Goal: Task Accomplishment & Management: Manage account settings

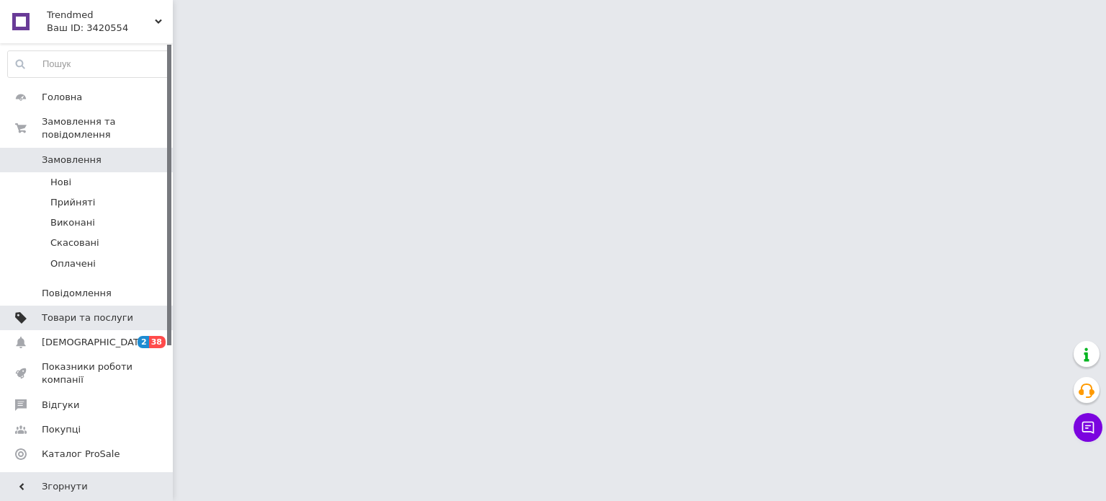
click at [78, 311] on span "Товари та послуги" at bounding box center [87, 317] width 91 height 13
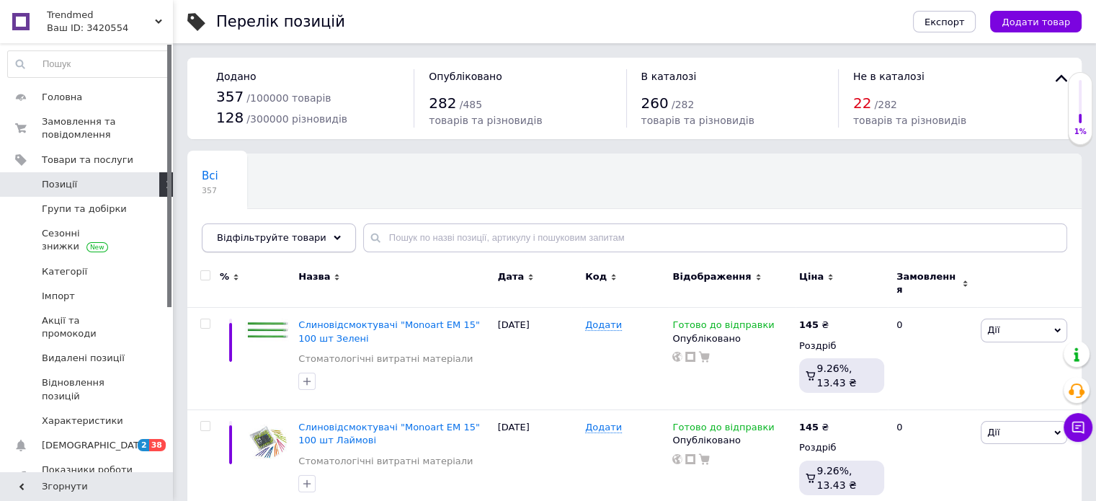
click at [305, 244] on div "Відфільтруйте товари" at bounding box center [279, 237] width 154 height 29
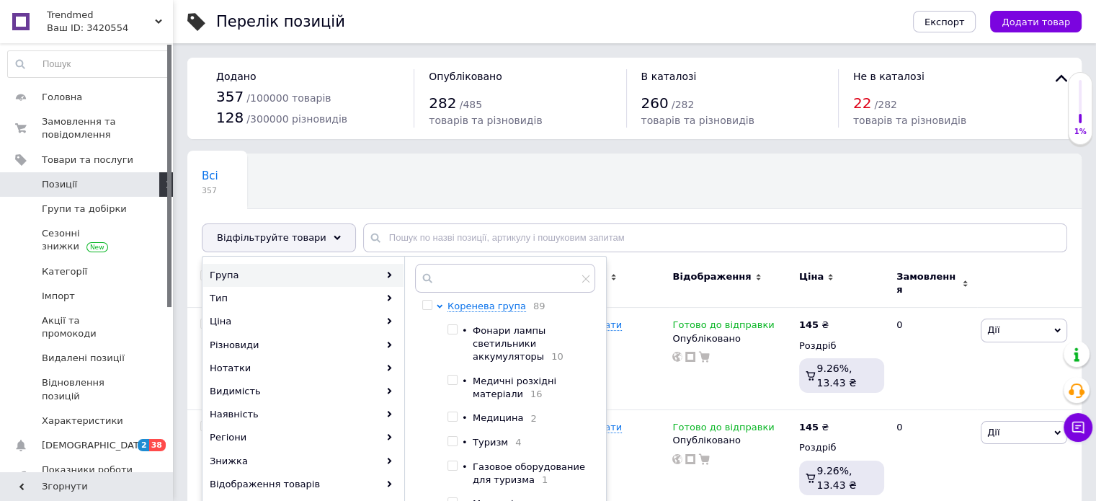
click at [454, 329] on input "checkbox" at bounding box center [451, 329] width 9 height 9
checkbox input "true"
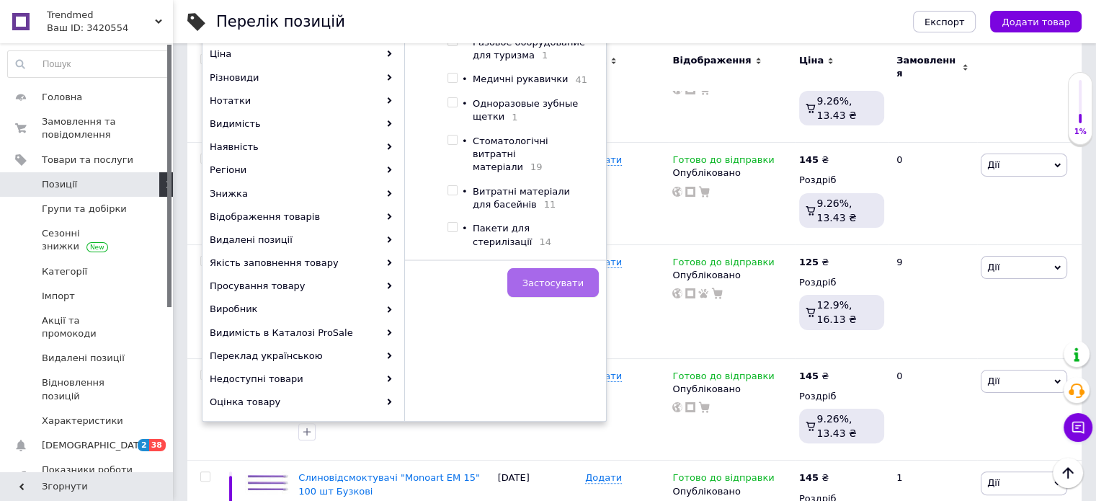
scroll to position [268, 0]
click at [549, 277] on span "Застосувати" at bounding box center [552, 282] width 61 height 11
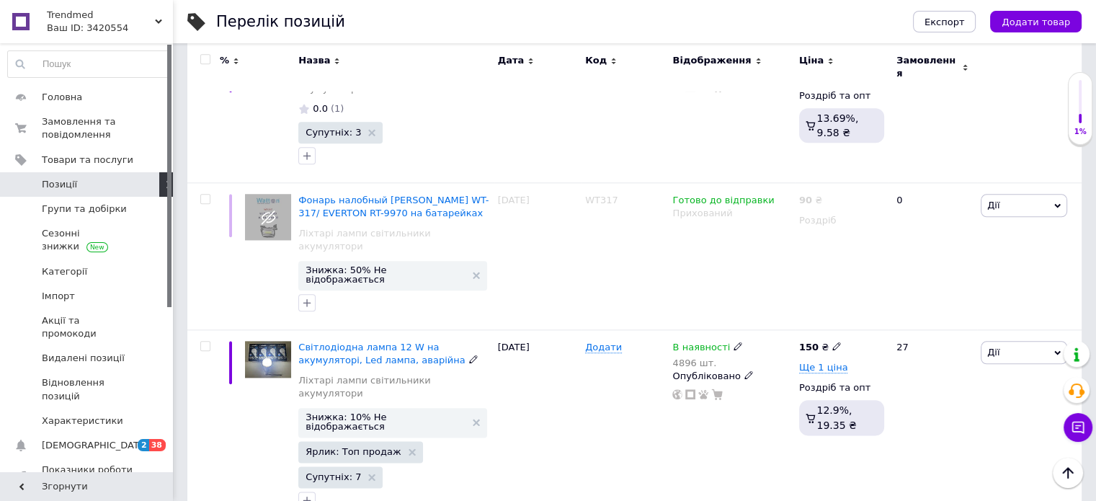
scroll to position [1622, 0]
click at [1015, 341] on span "Дії" at bounding box center [1023, 352] width 86 height 23
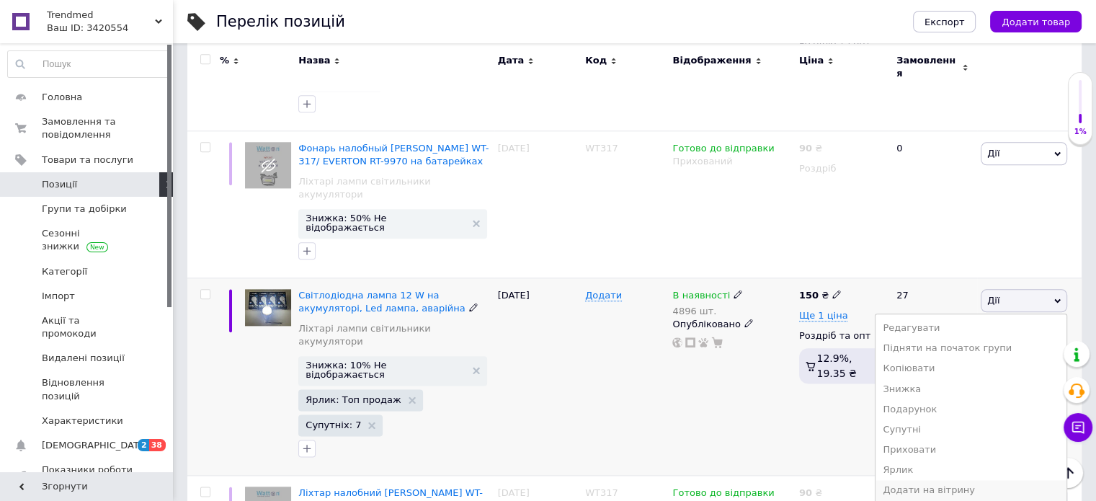
scroll to position [1674, 0]
click at [939, 439] on li "Приховати" at bounding box center [970, 449] width 191 height 20
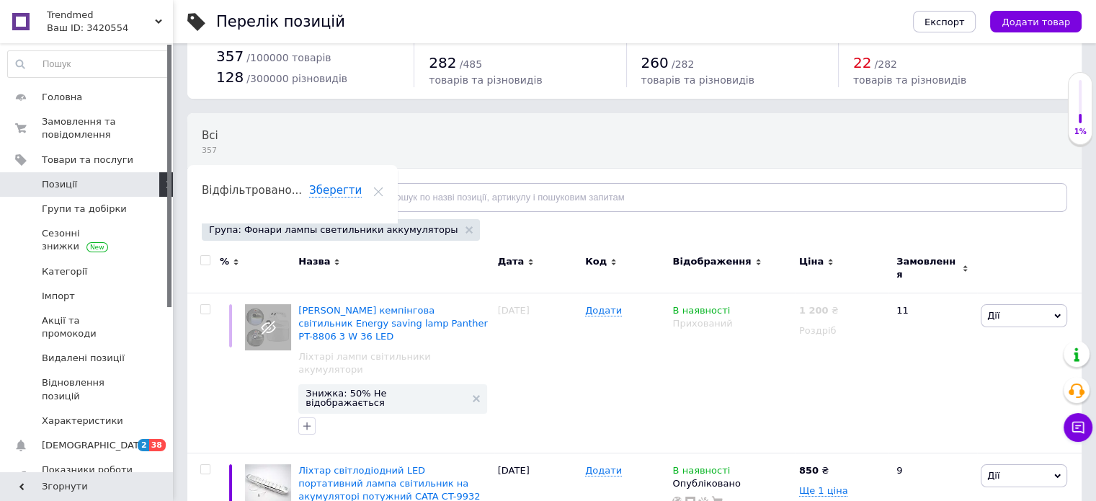
scroll to position [42, 0]
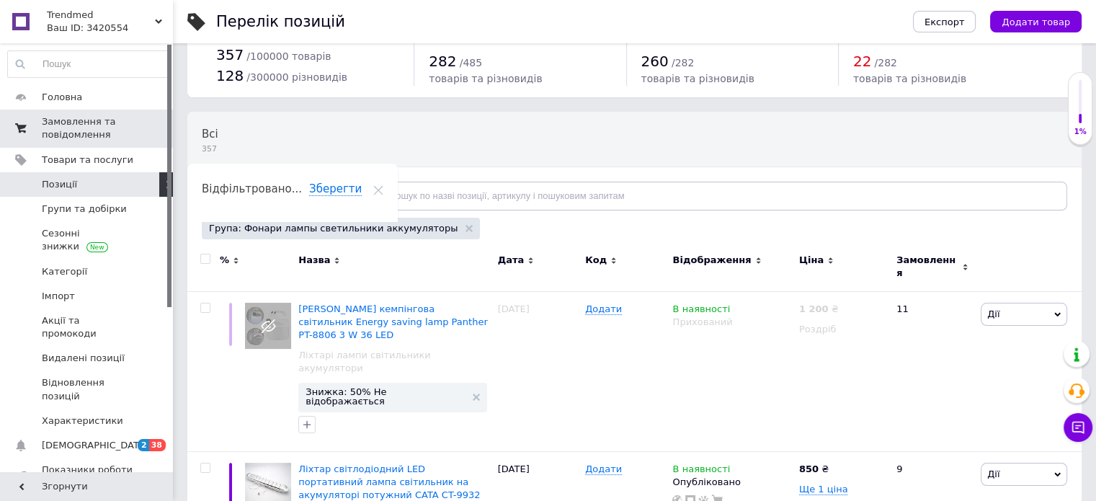
click at [74, 118] on span "Замовлення та повідомлення" at bounding box center [87, 128] width 91 height 26
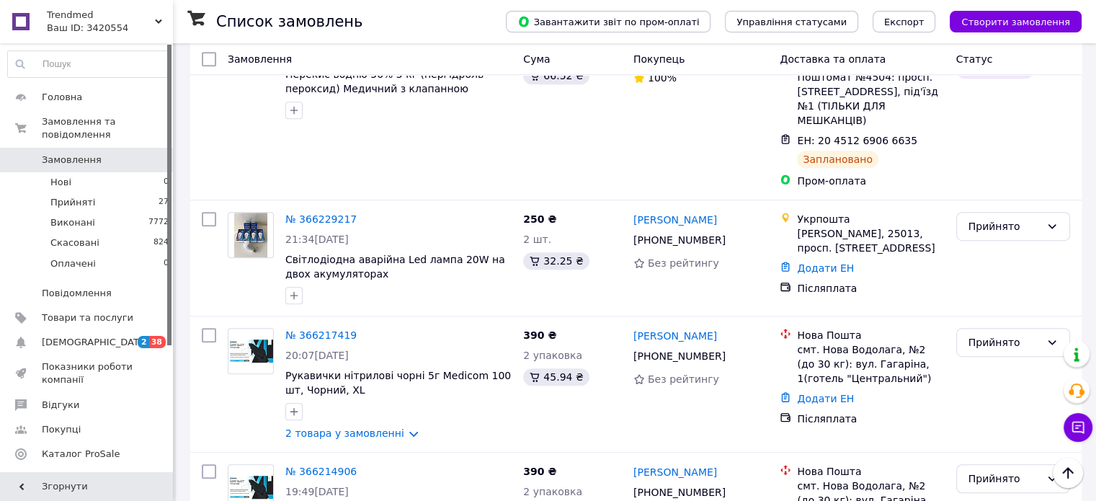
scroll to position [717, 0]
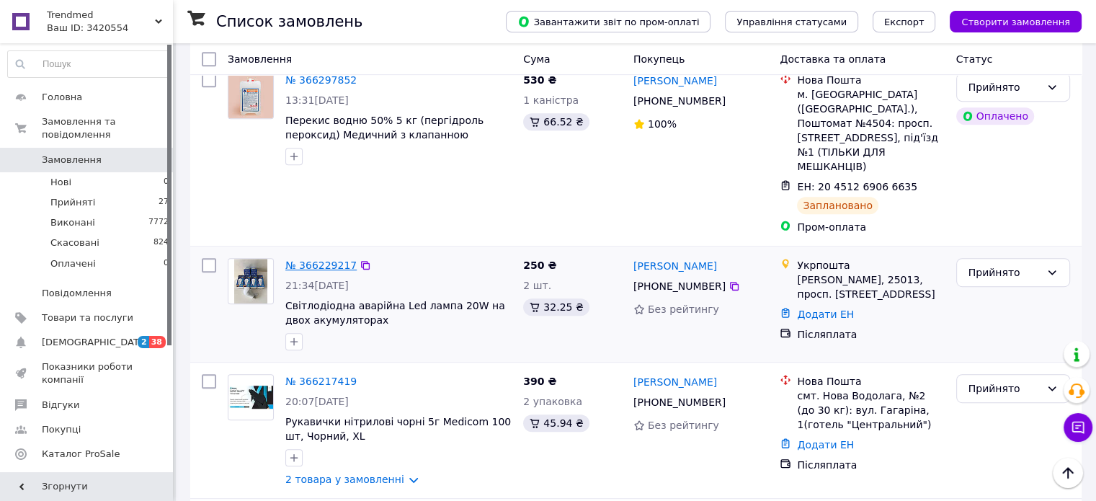
click at [305, 259] on link "№ 366229217" at bounding box center [320, 265] width 71 height 12
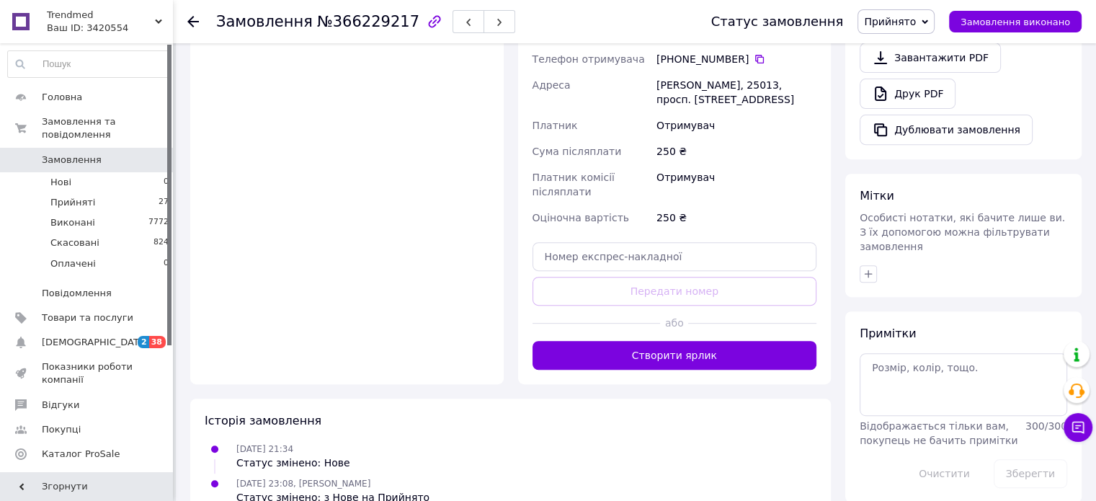
scroll to position [583, 0]
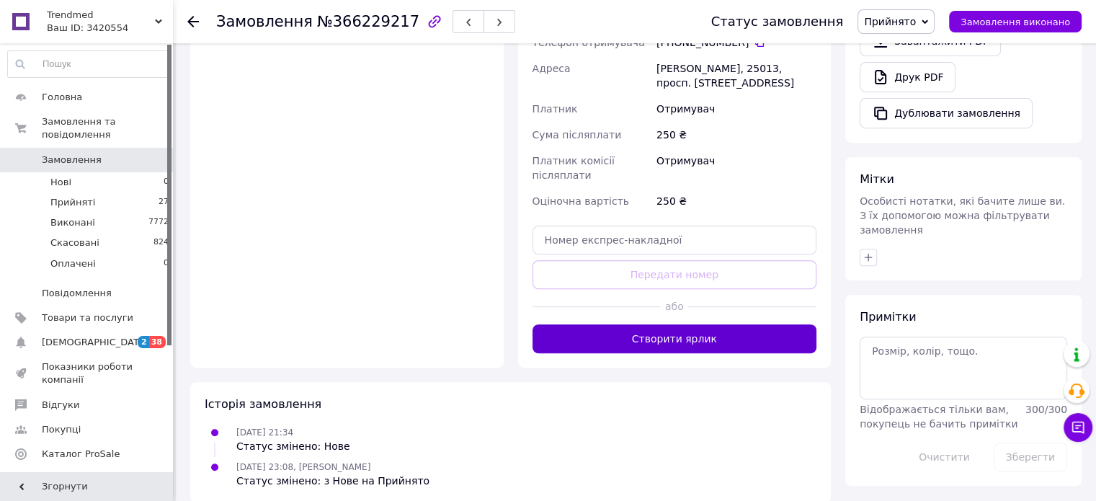
click at [630, 324] on button "Створити ярлик" at bounding box center [674, 338] width 285 height 29
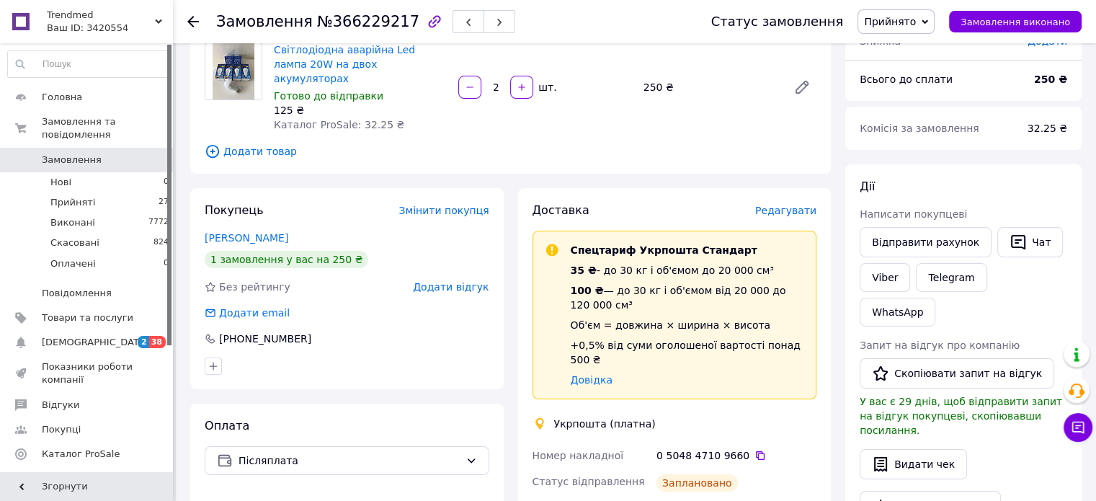
scroll to position [115, 0]
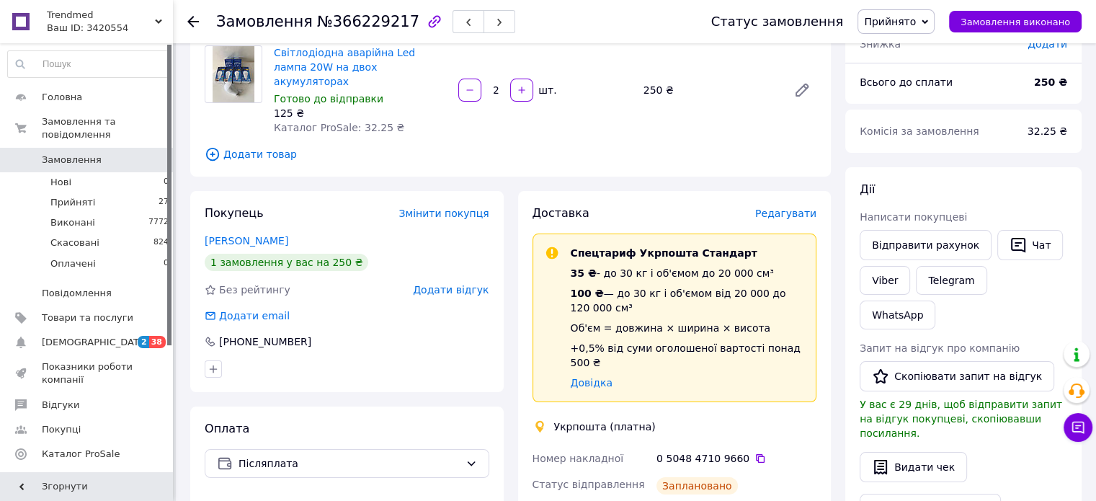
click at [192, 17] on use at bounding box center [193, 22] width 12 height 12
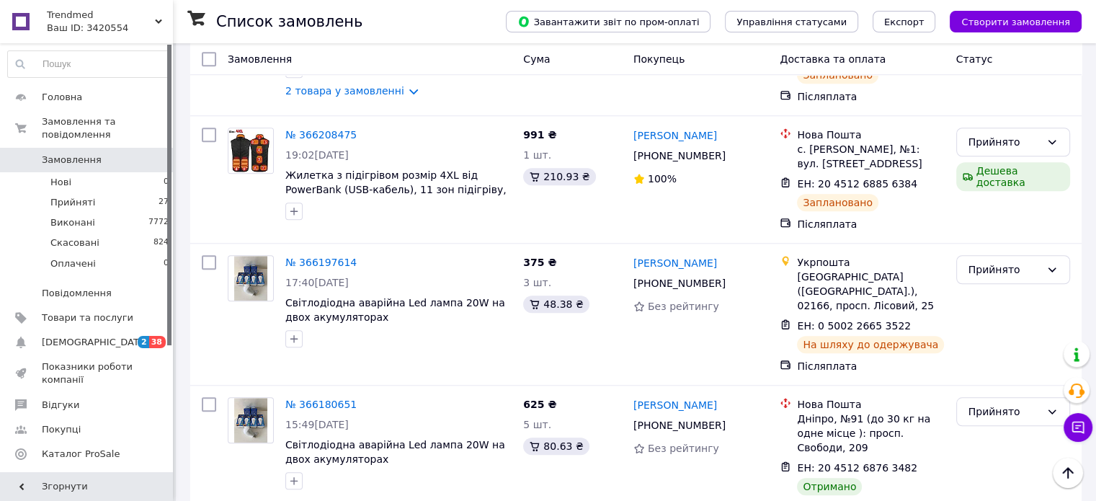
scroll to position [1253, 0]
click at [1002, 403] on div "Прийнято" at bounding box center [1004, 411] width 72 height 16
click at [988, 335] on li "Виконано" at bounding box center [1012, 332] width 112 height 26
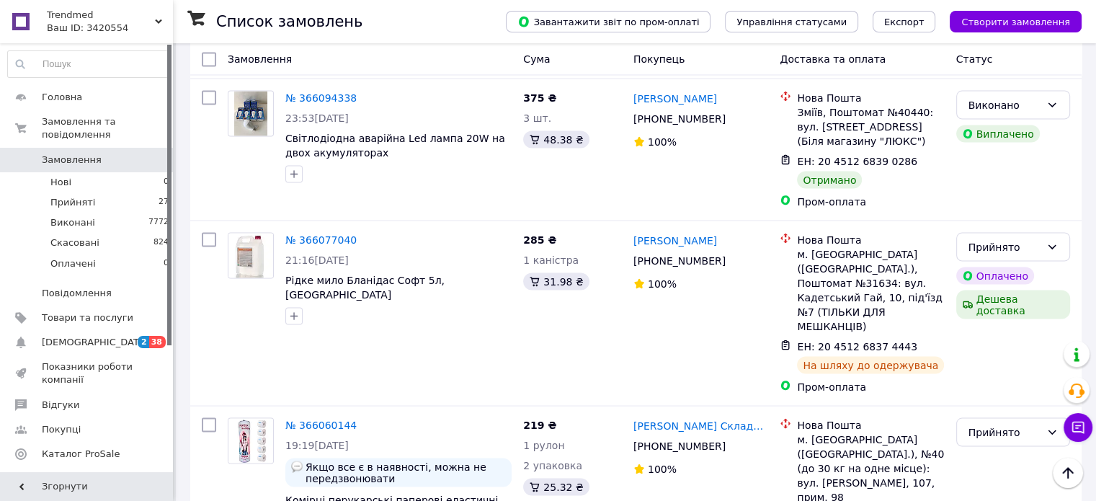
scroll to position [2643, 0]
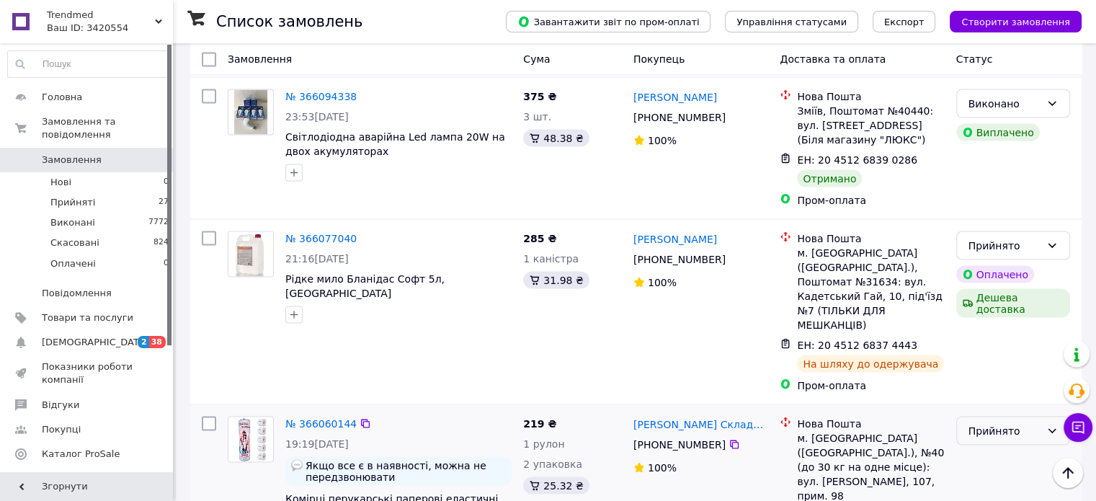
click at [1006, 422] on div "Прийнято" at bounding box center [1004, 430] width 72 height 16
click at [998, 261] on li "Виконано" at bounding box center [1012, 264] width 112 height 26
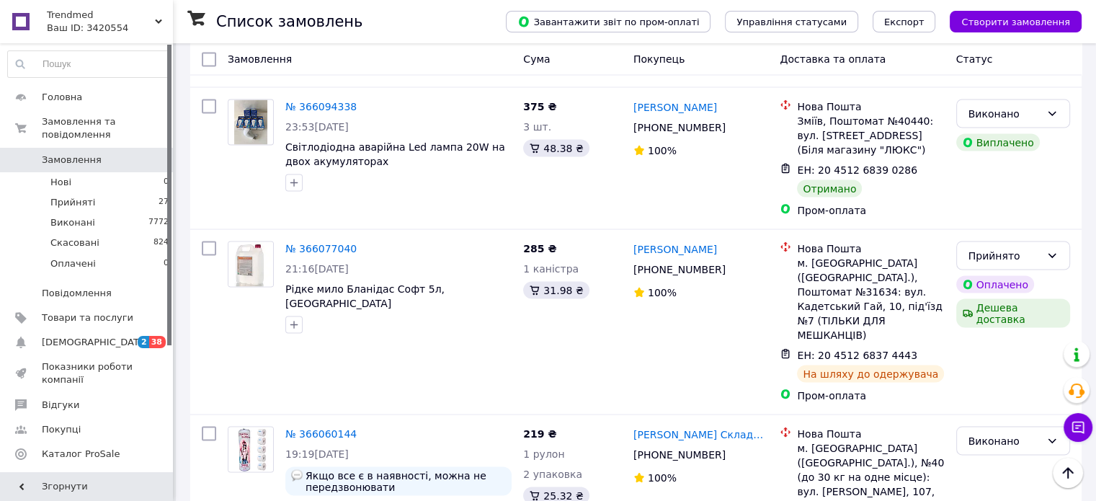
scroll to position [2746, 0]
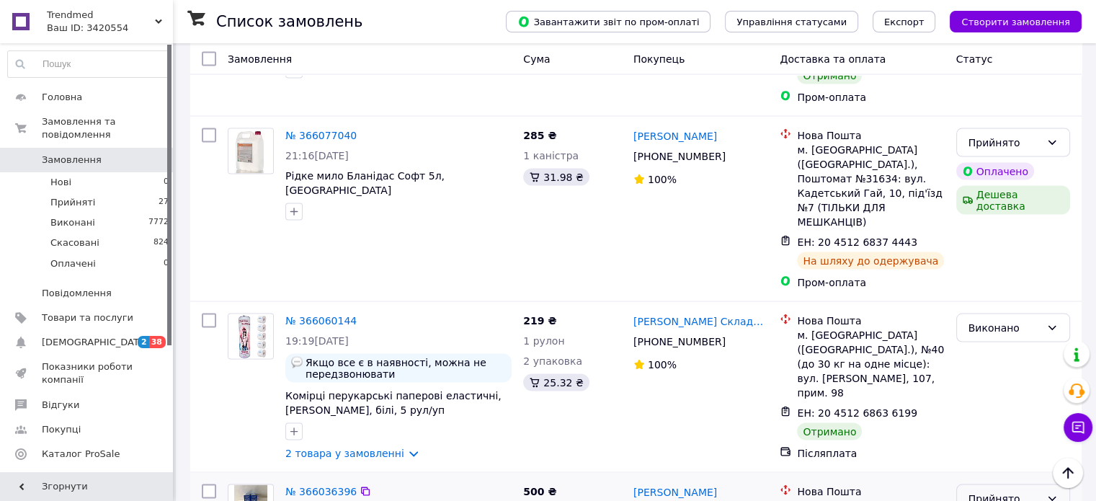
click at [982, 491] on div "Прийнято" at bounding box center [1004, 499] width 72 height 16
click at [982, 331] on li "Виконано" at bounding box center [1012, 334] width 112 height 26
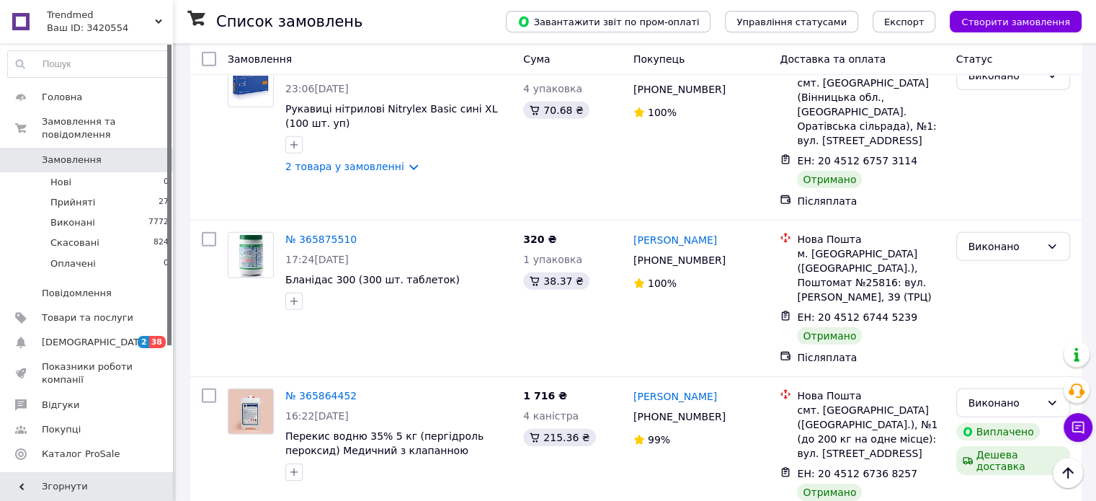
scroll to position [4353, 0]
click at [981, 268] on li "Виконано" at bounding box center [1012, 273] width 112 height 26
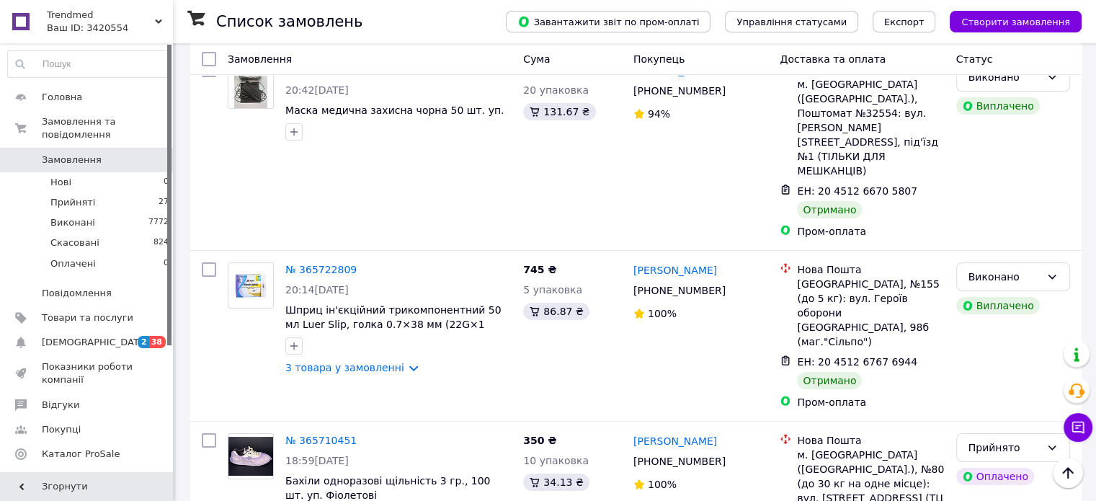
scroll to position [5365, 0]
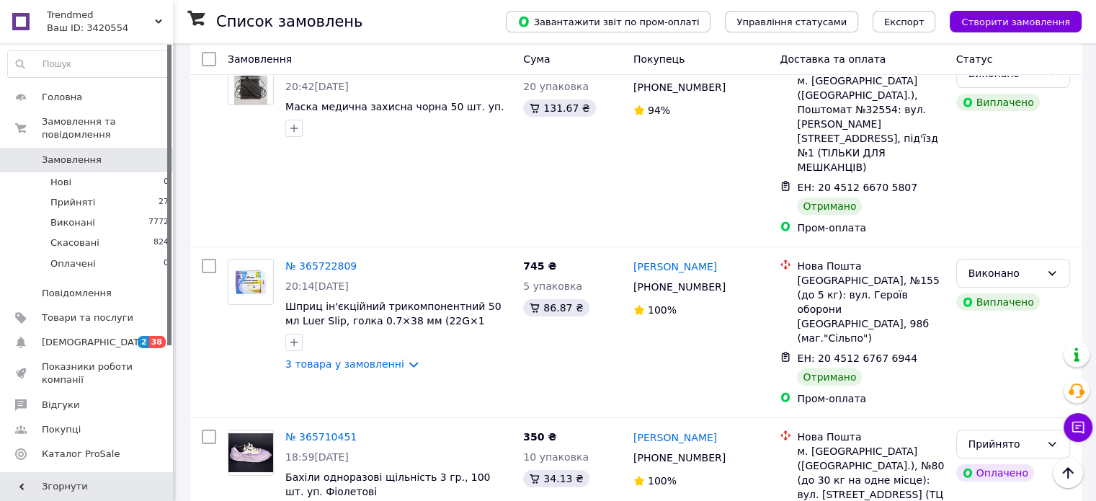
click at [993, 322] on li "Виконано" at bounding box center [1012, 328] width 112 height 26
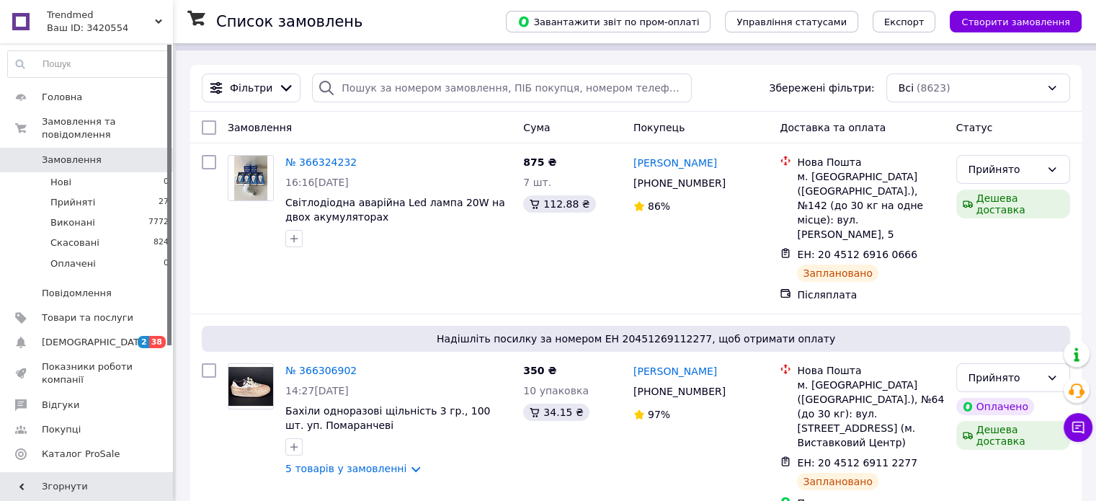
scroll to position [0, 0]
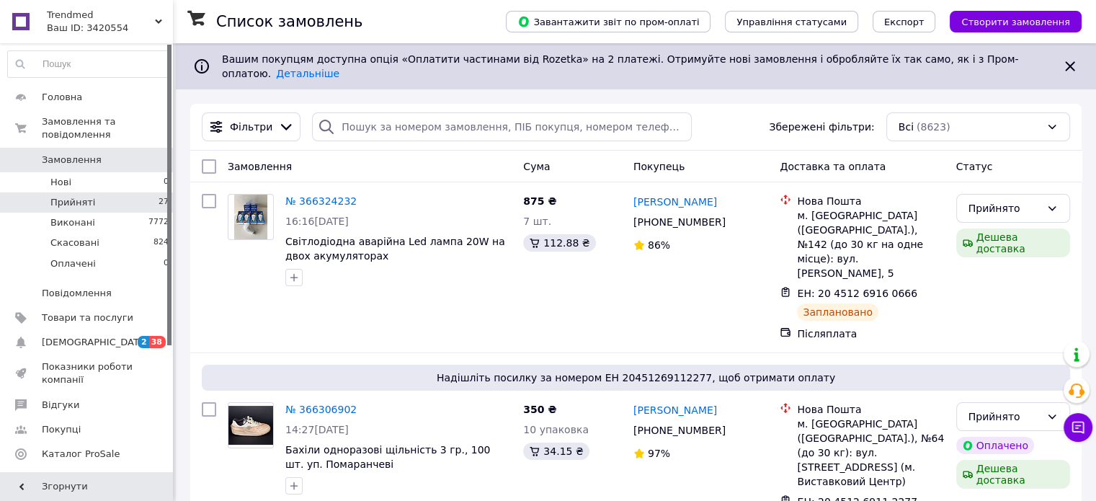
click at [105, 192] on li "Прийняті 27" at bounding box center [88, 202] width 177 height 20
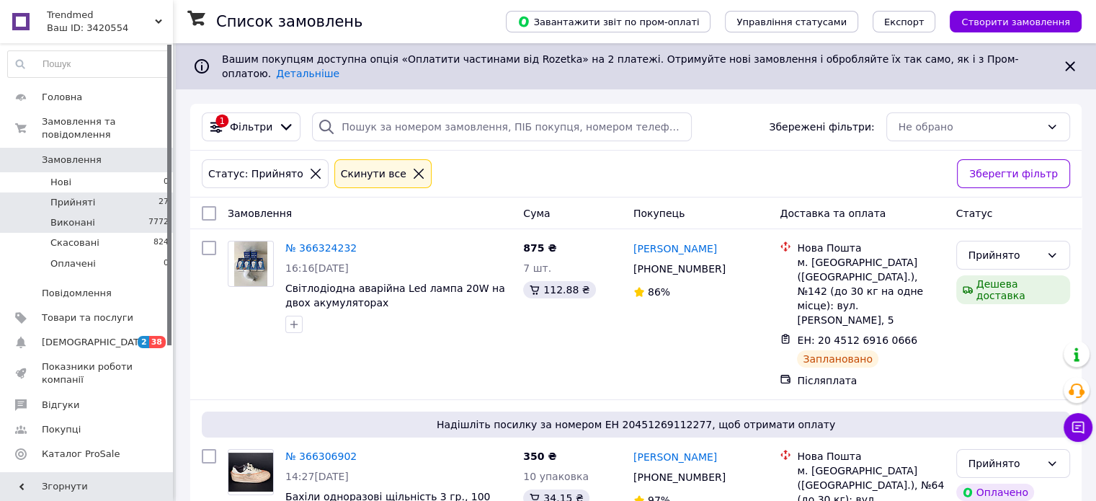
click at [69, 216] on span "Виконані" at bounding box center [72, 222] width 45 height 13
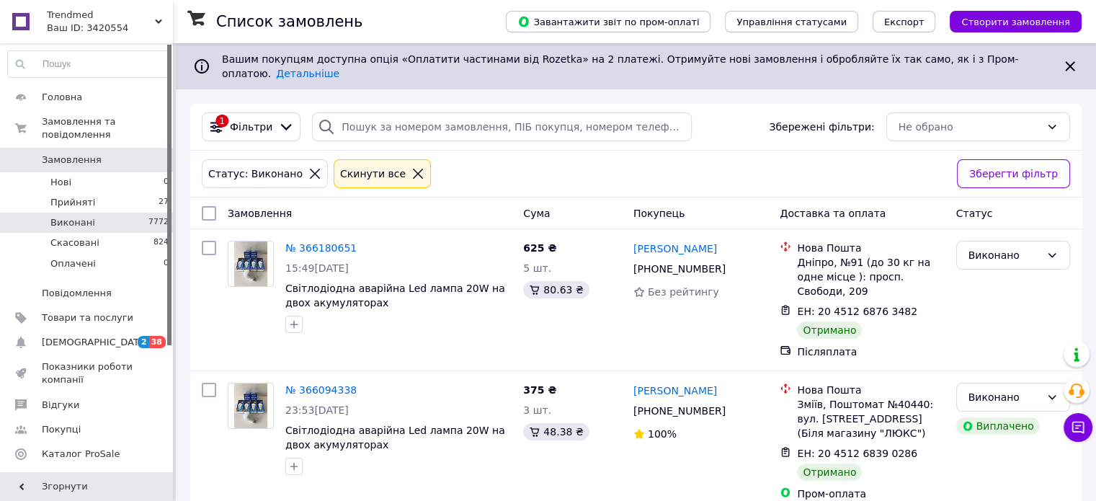
click at [413, 169] on icon at bounding box center [418, 174] width 10 height 10
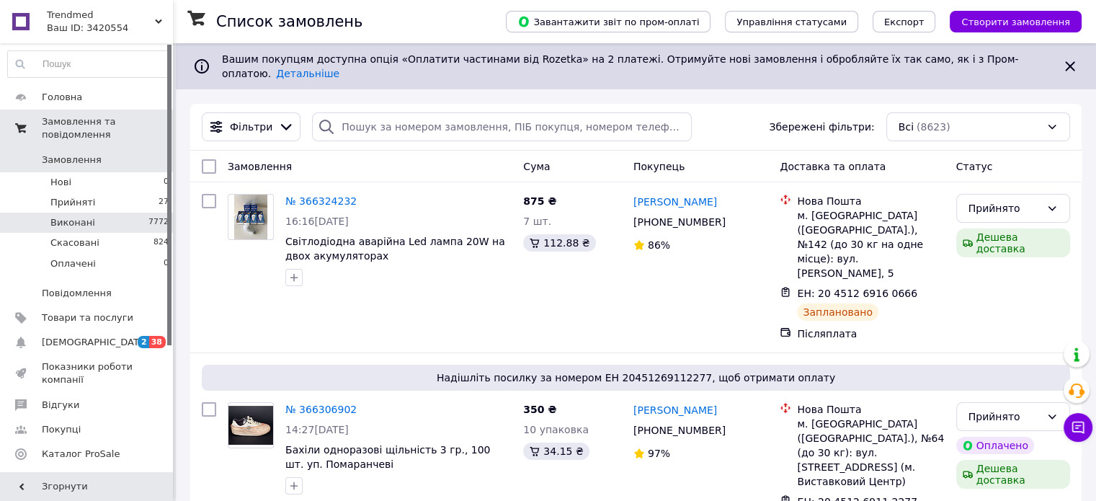
click at [112, 122] on span "Замовлення та повідомлення" at bounding box center [107, 128] width 131 height 26
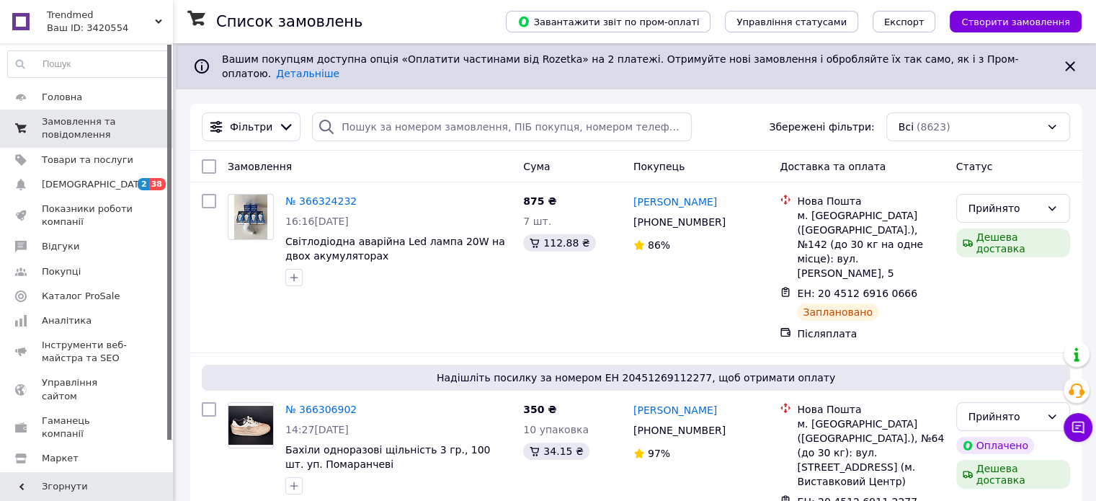
click at [98, 132] on span "Замовлення та повідомлення" at bounding box center [87, 128] width 91 height 26
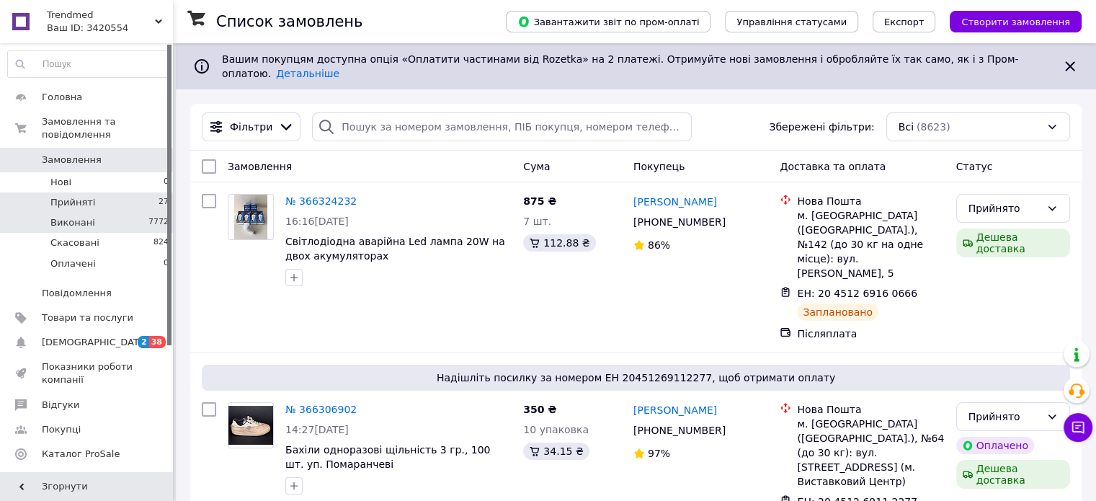
click at [64, 196] on span "Прийняті" at bounding box center [72, 202] width 45 height 13
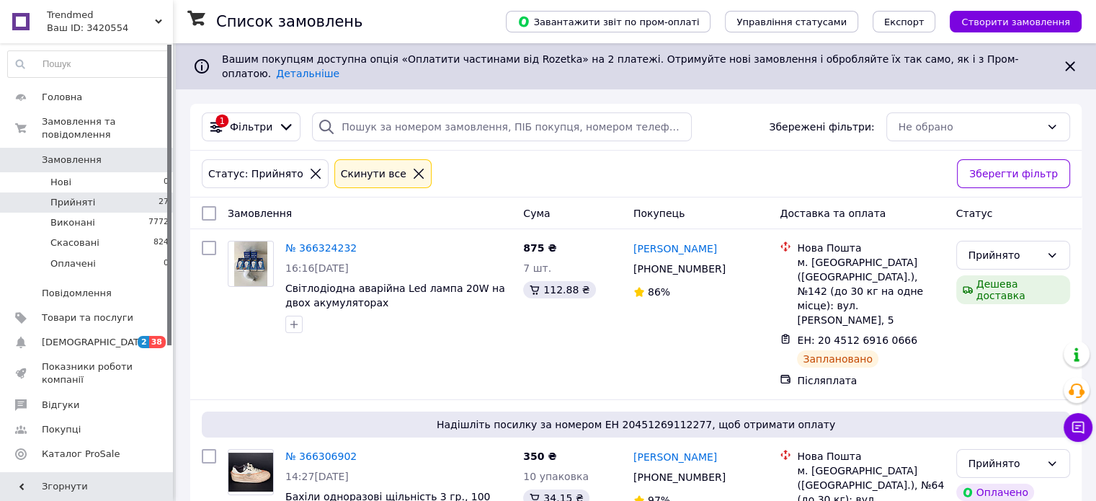
click at [413, 169] on icon at bounding box center [418, 174] width 10 height 10
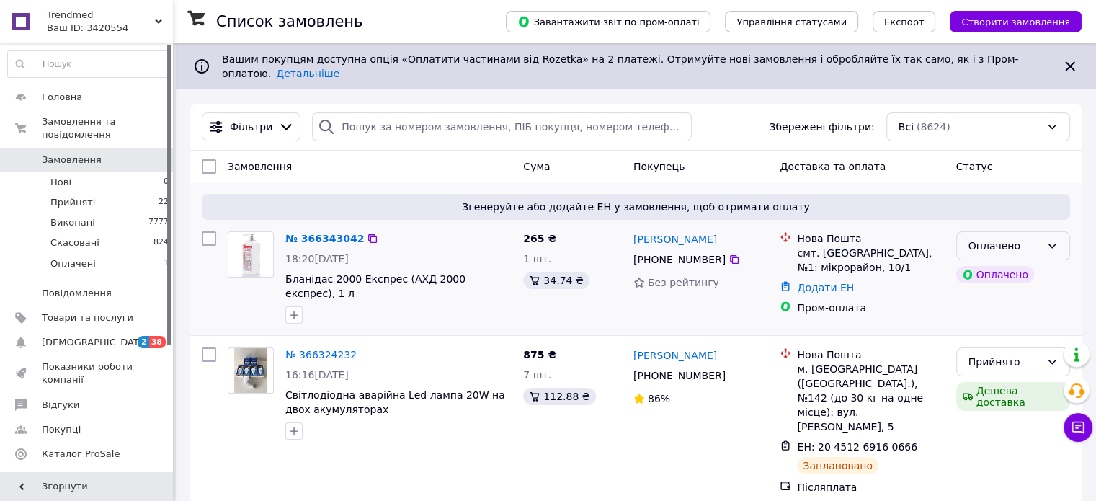
click at [1008, 238] on div "Оплачено" at bounding box center [1004, 246] width 72 height 16
click at [1003, 261] on li "Прийнято" at bounding box center [1012, 266] width 112 height 26
click at [88, 311] on span "Товари та послуги" at bounding box center [87, 317] width 91 height 13
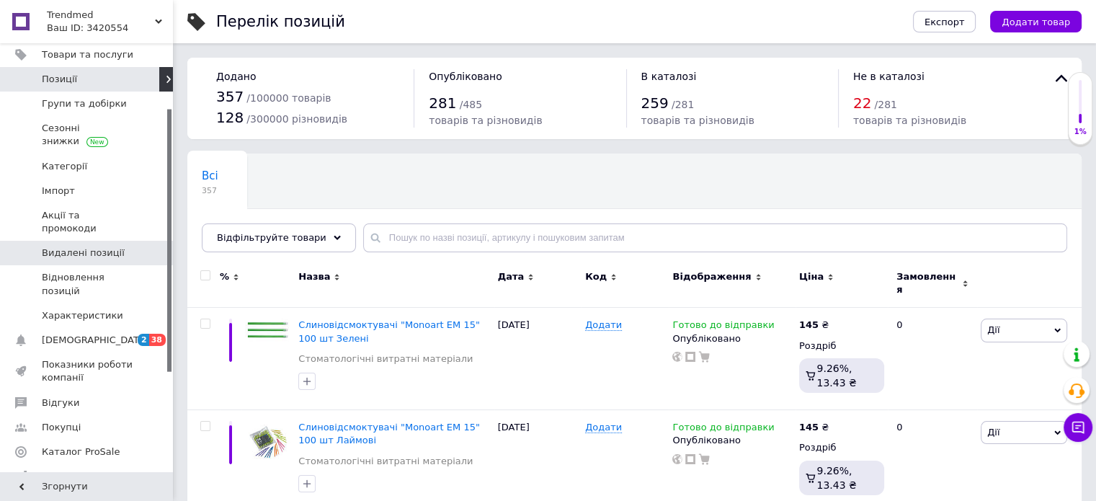
scroll to position [106, 0]
click at [284, 236] on span "Відфільтруйте товари" at bounding box center [271, 237] width 109 height 11
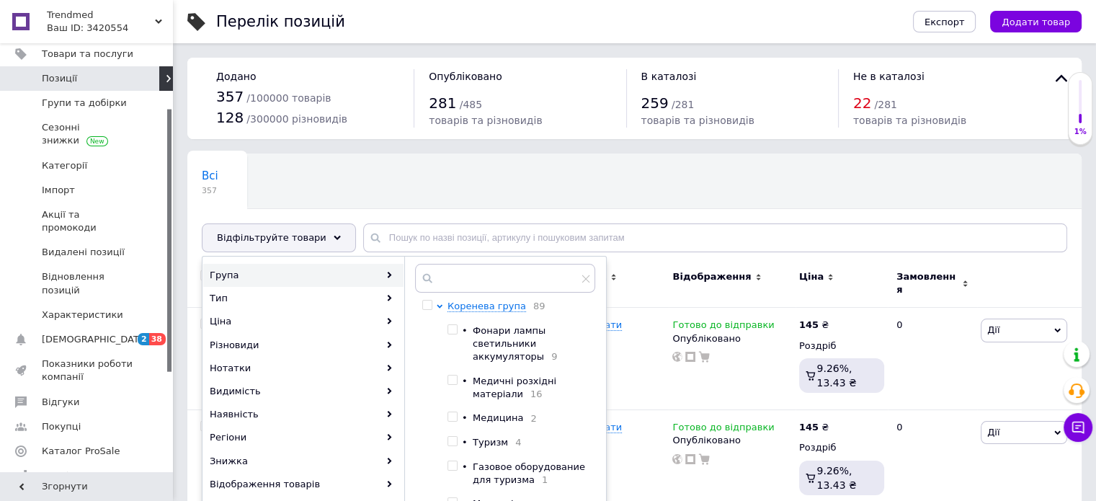
click at [455, 326] on input "checkbox" at bounding box center [451, 329] width 9 height 9
checkbox input "true"
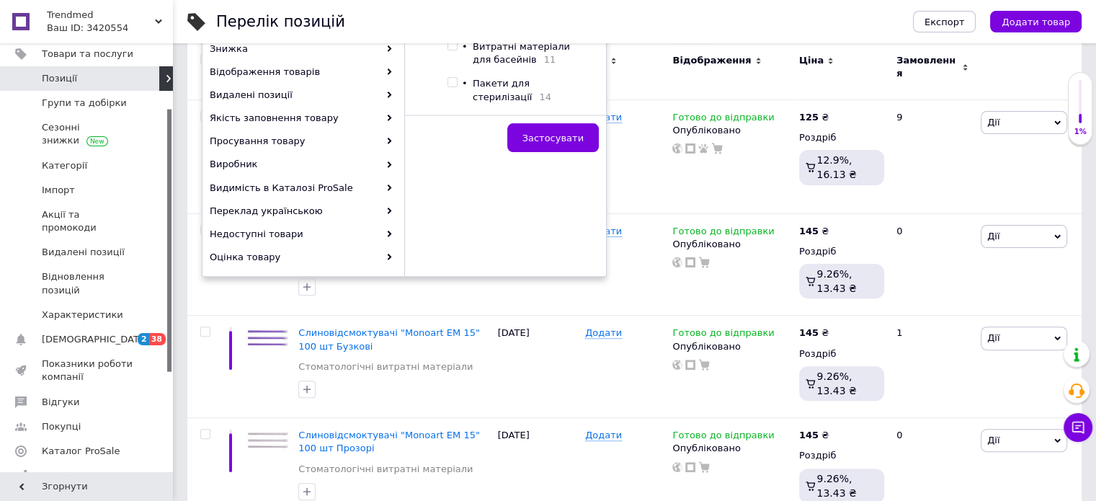
scroll to position [429, 0]
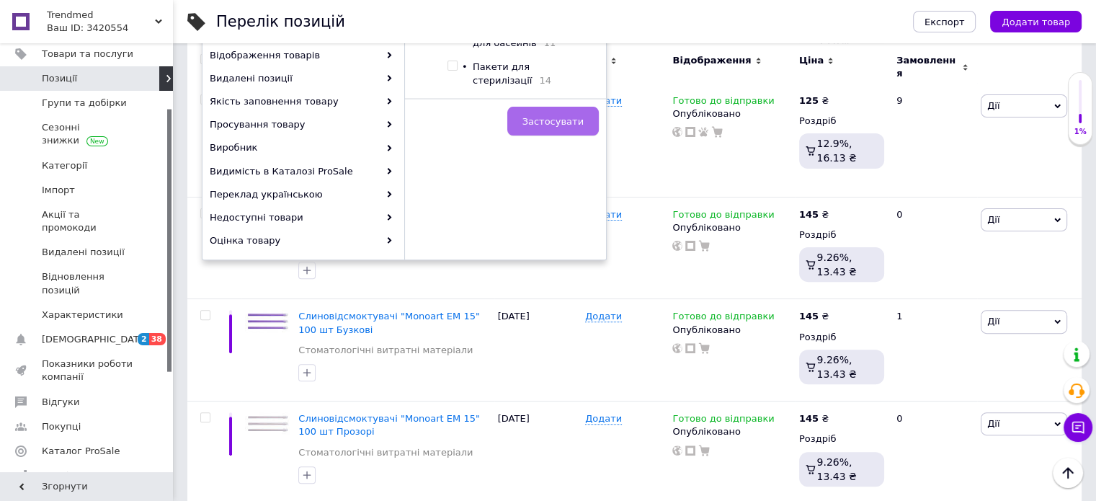
click at [553, 128] on button "Застосувати" at bounding box center [552, 121] width 91 height 29
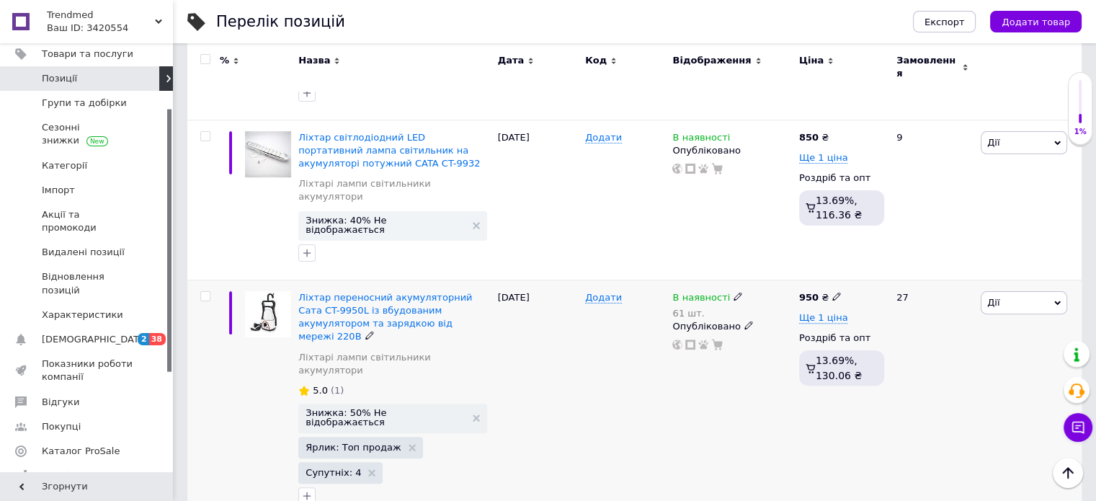
scroll to position [369, 0]
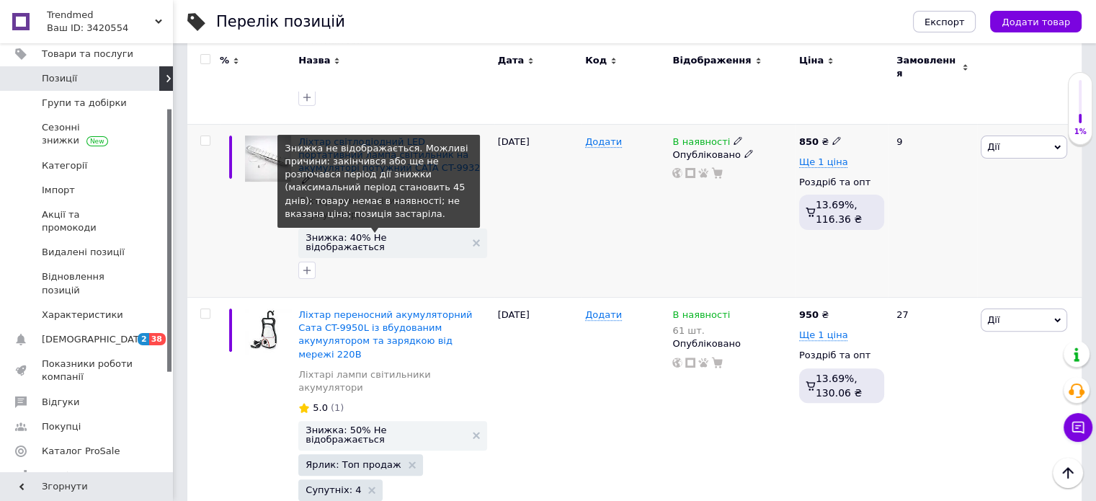
click at [361, 233] on span "Знижка: 40% Не відображається" at bounding box center [384, 242] width 159 height 19
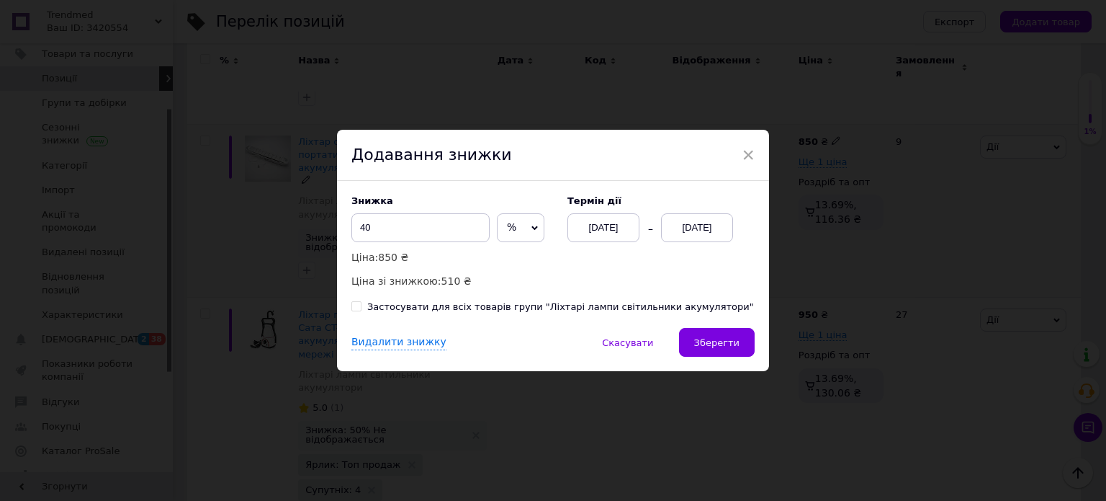
click at [689, 225] on div "[DATE]" at bounding box center [697, 227] width 72 height 29
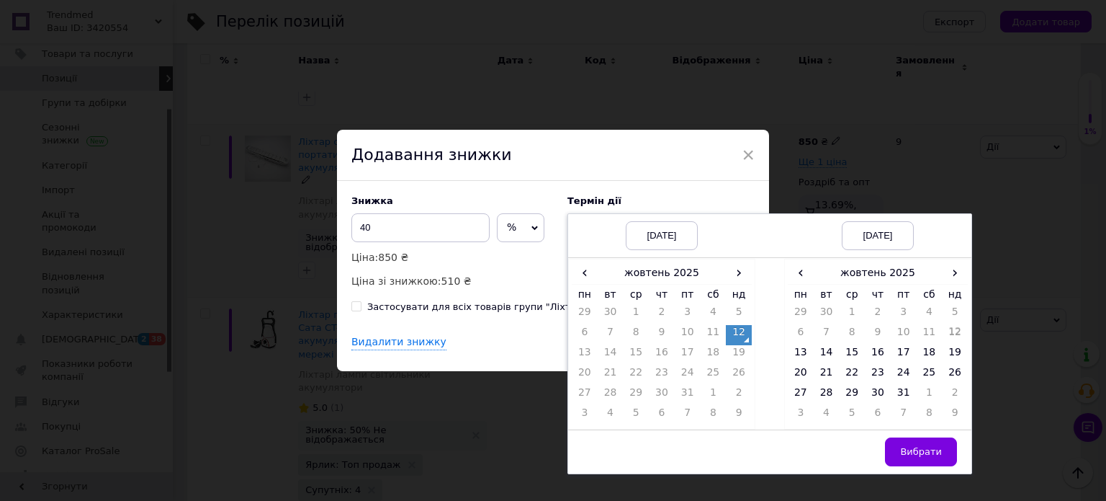
click at [733, 332] on td "12" at bounding box center [739, 335] width 26 height 20
click at [957, 279] on span "›" at bounding box center [955, 272] width 26 height 21
click at [831, 393] on td "25" at bounding box center [827, 395] width 26 height 20
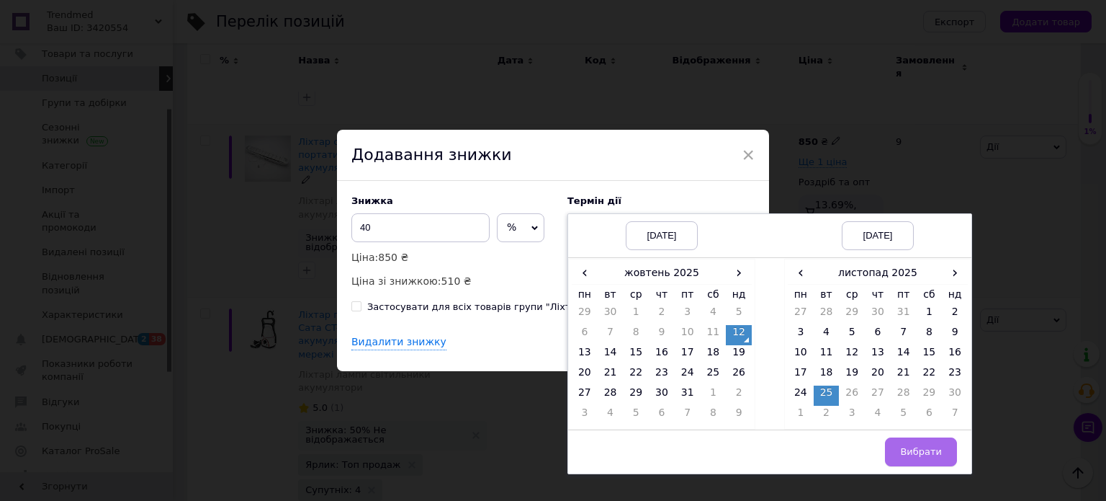
click at [924, 446] on span "Вибрати" at bounding box center [921, 451] width 42 height 11
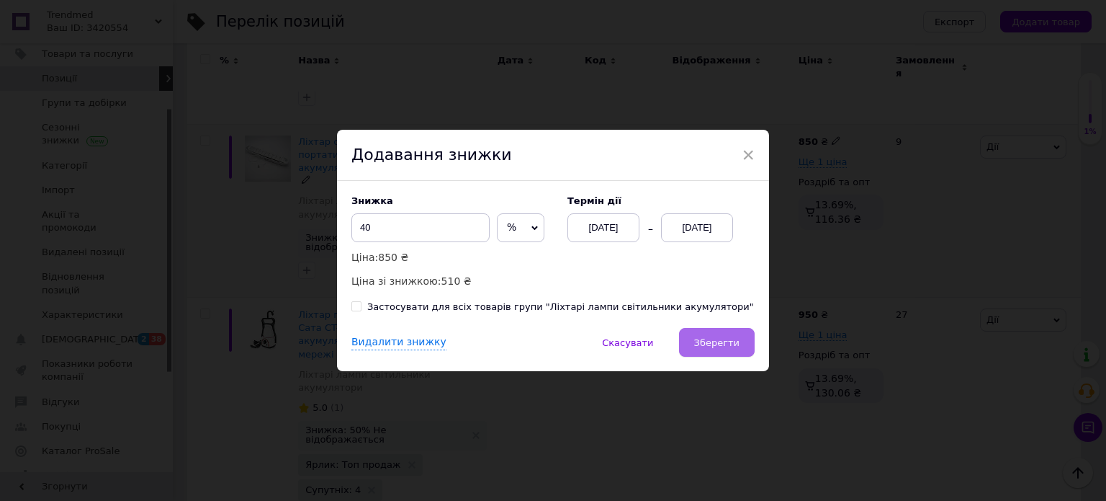
click at [738, 345] on span "Зберегти" at bounding box center [716, 342] width 45 height 11
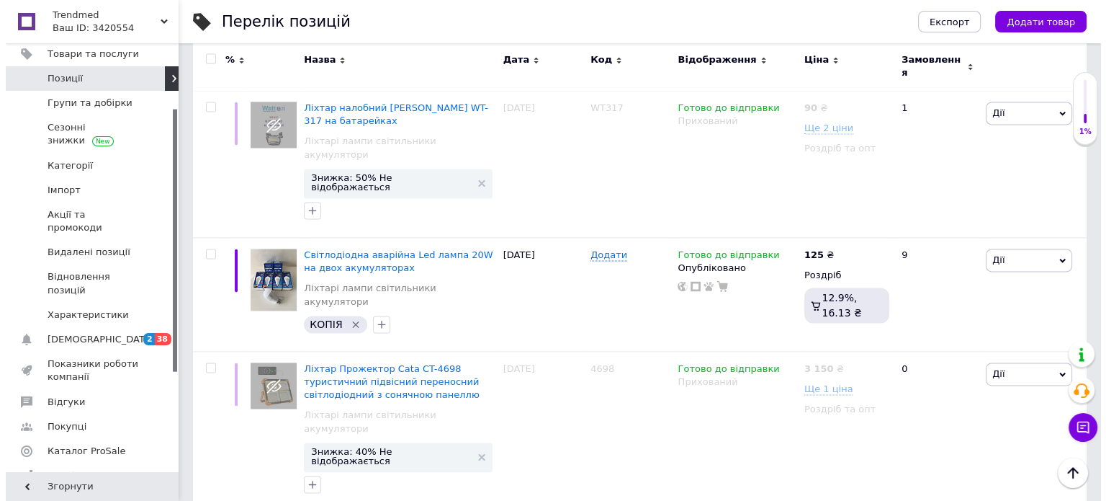
scroll to position [2104, 0]
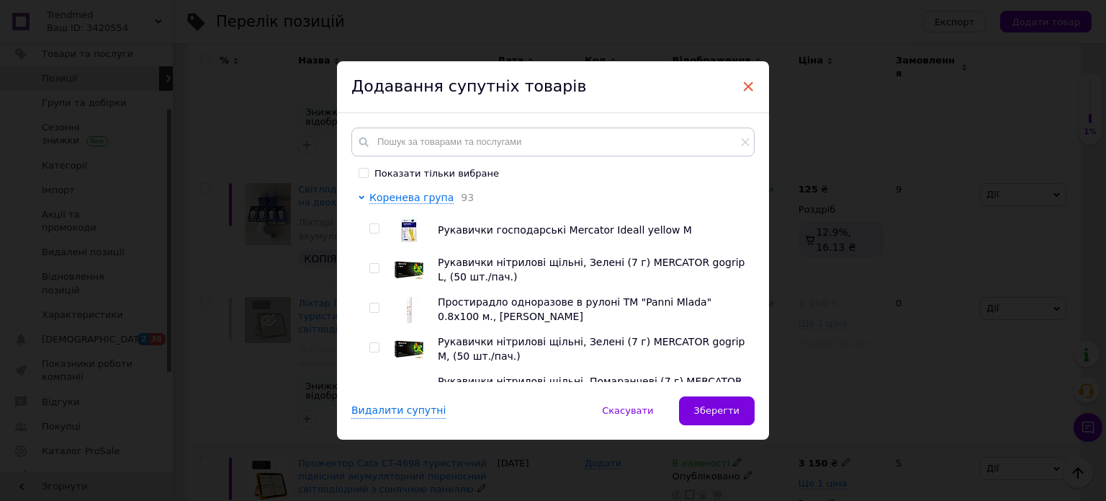
click at [752, 89] on span "×" at bounding box center [748, 86] width 13 height 24
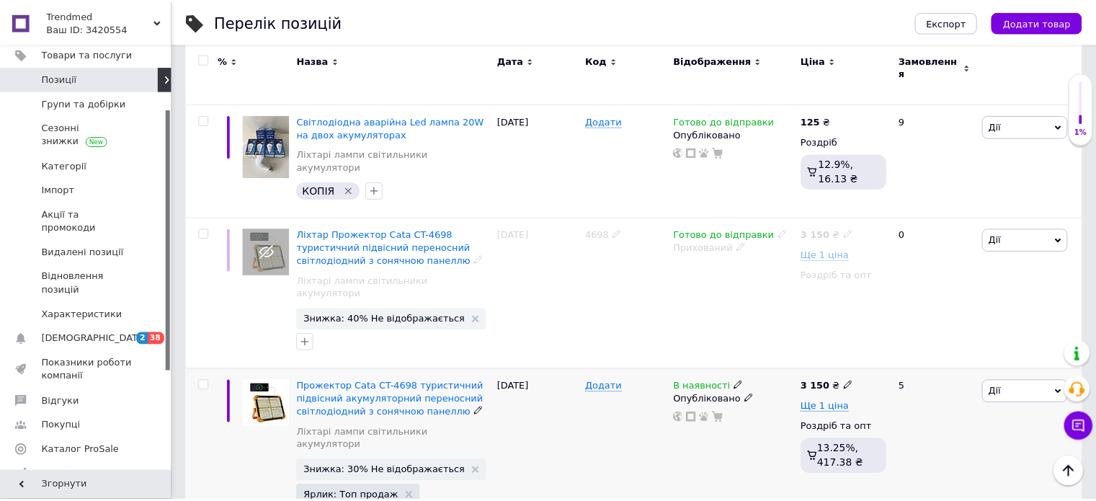
scroll to position [2054, 0]
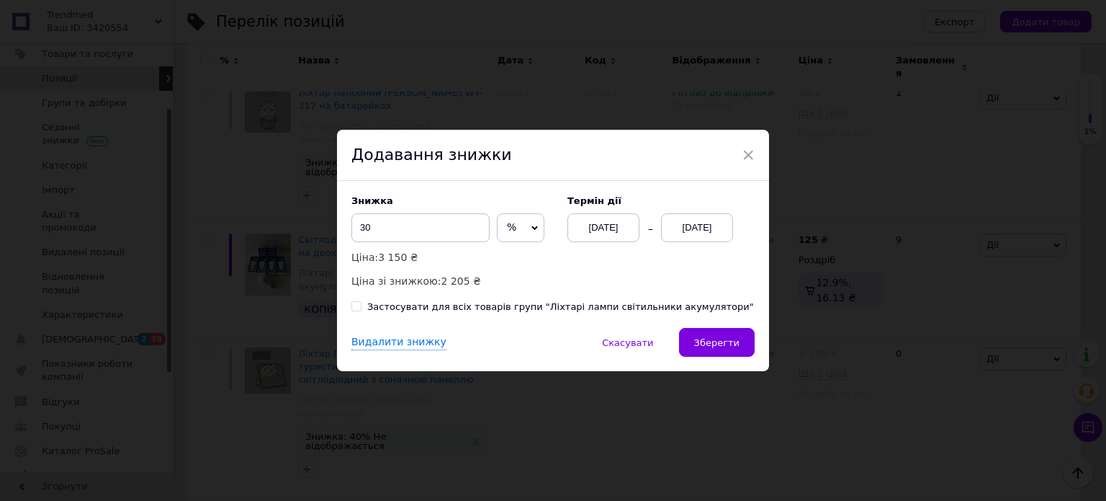
click at [700, 221] on div "[DATE]" at bounding box center [697, 227] width 72 height 29
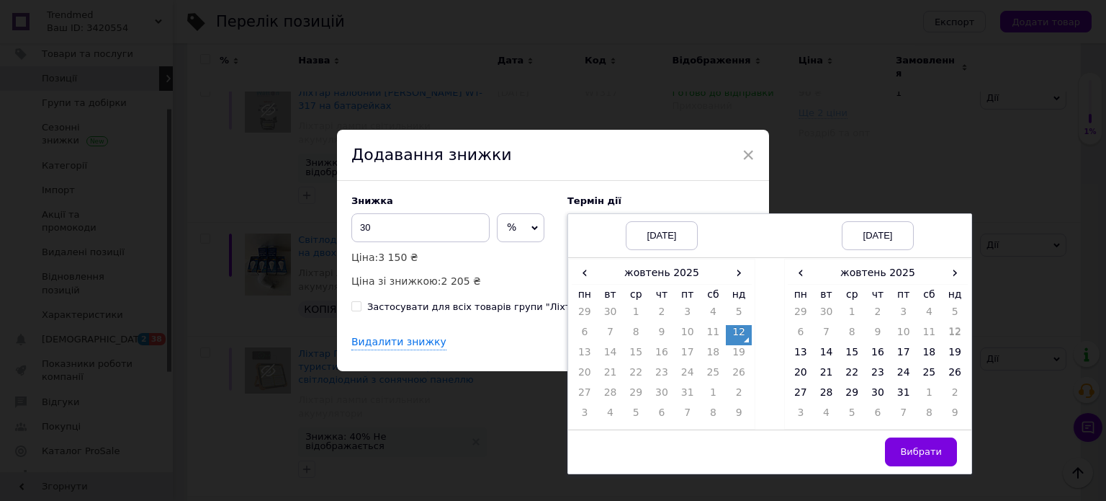
click at [736, 336] on td "12" at bounding box center [739, 335] width 26 height 20
click at [949, 277] on span "›" at bounding box center [955, 272] width 26 height 21
click at [827, 397] on td "25" at bounding box center [827, 395] width 26 height 20
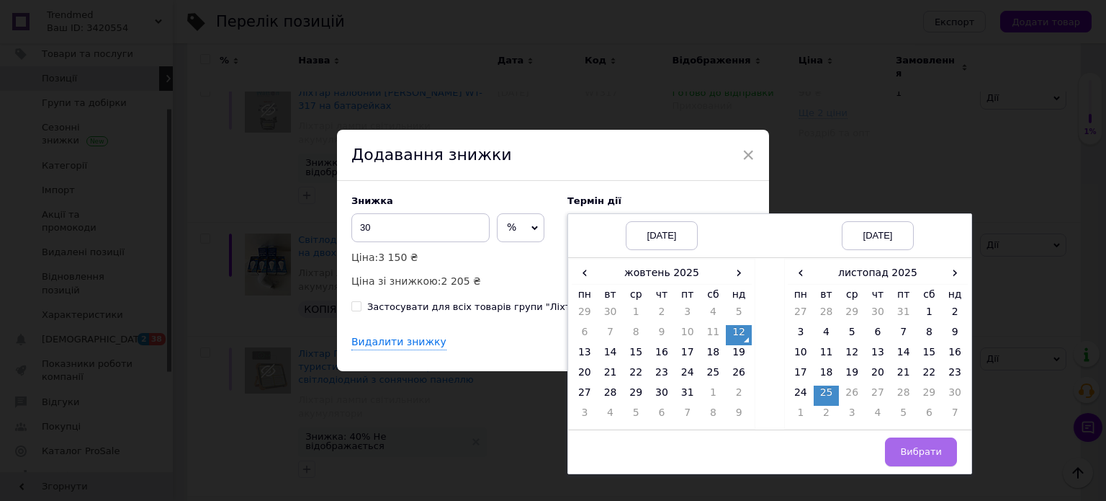
click at [910, 450] on span "Вибрати" at bounding box center [921, 451] width 42 height 11
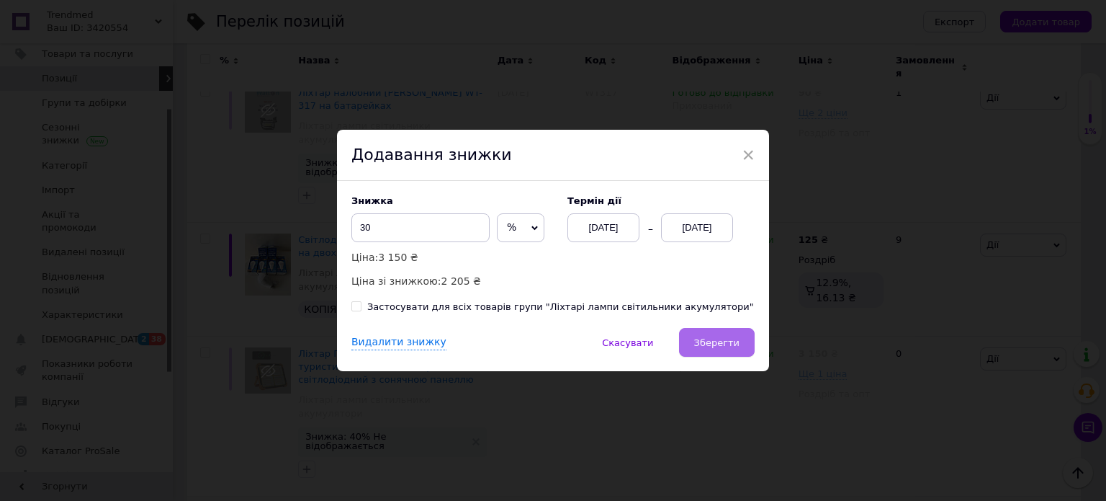
click at [734, 344] on span "Зберегти" at bounding box center [716, 342] width 45 height 11
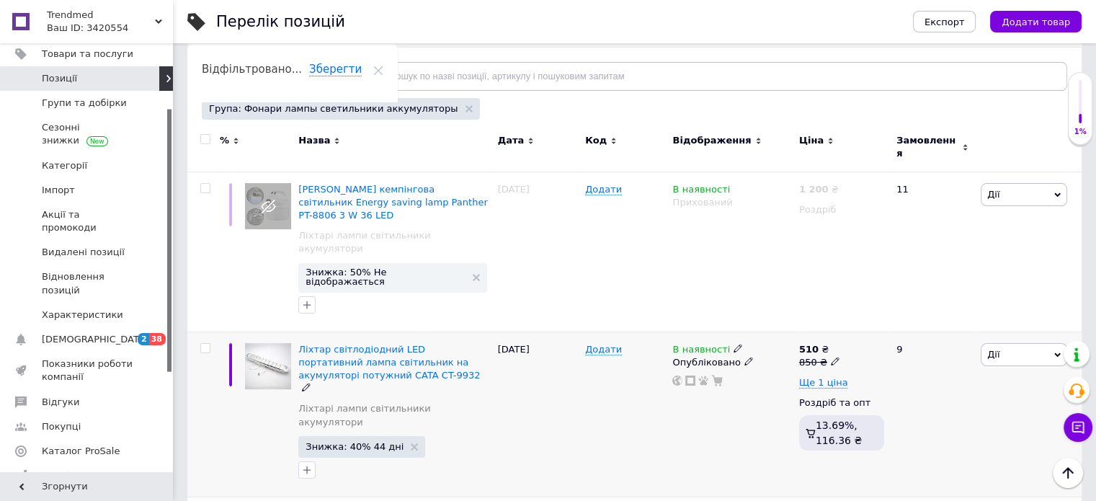
scroll to position [0, 0]
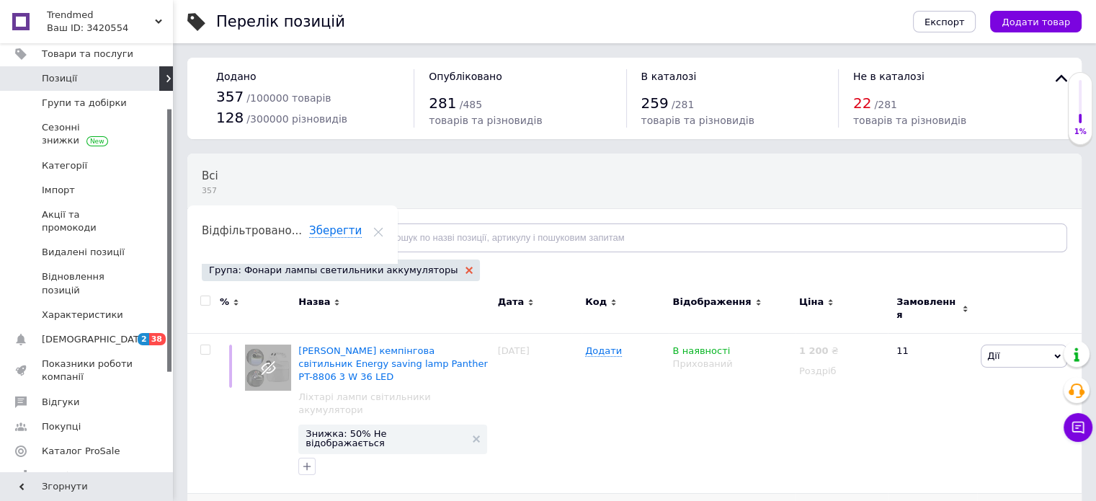
click at [465, 267] on use at bounding box center [468, 270] width 7 height 7
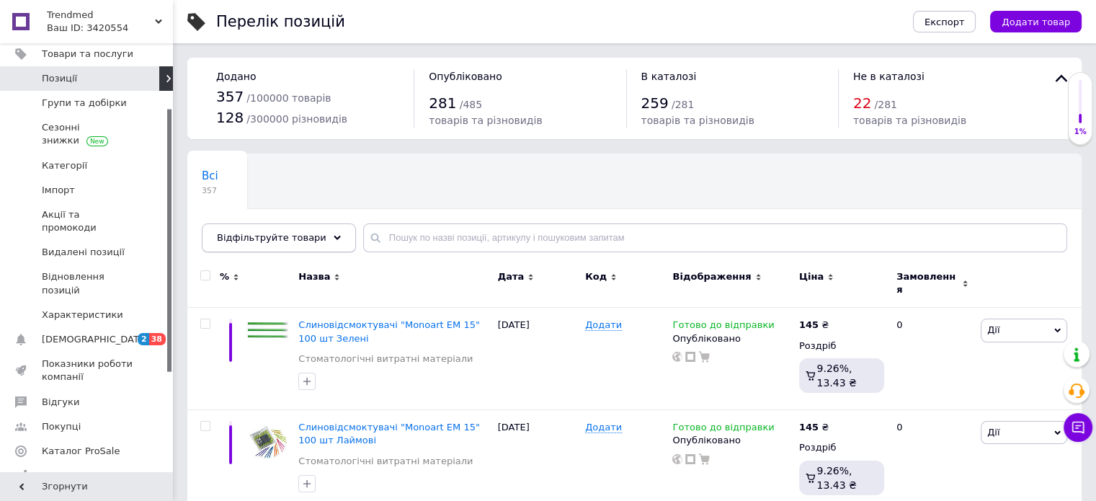
click at [323, 233] on div "Відфільтруйте товари" at bounding box center [279, 237] width 154 height 29
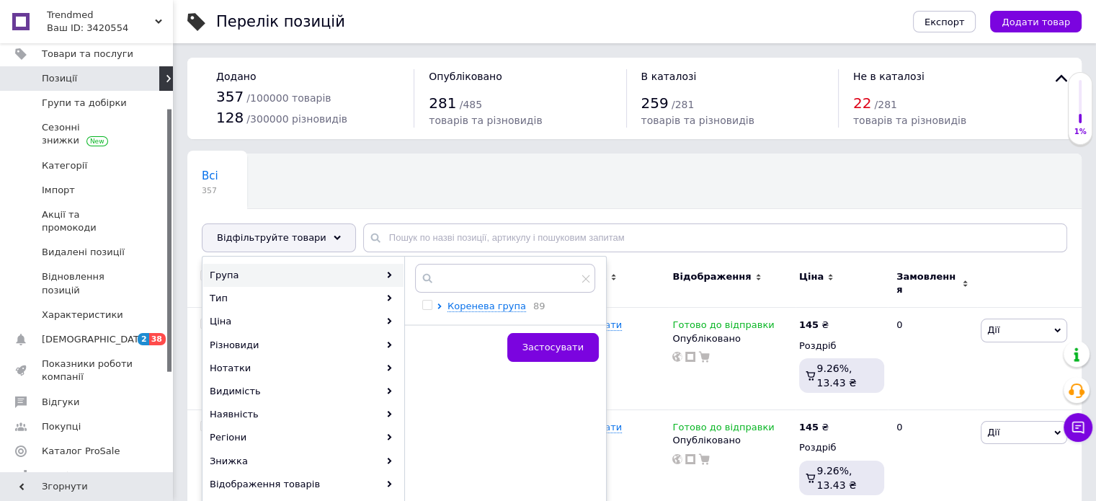
click at [347, 267] on div "Група" at bounding box center [303, 275] width 200 height 23
click at [437, 305] on icon at bounding box center [439, 306] width 6 height 6
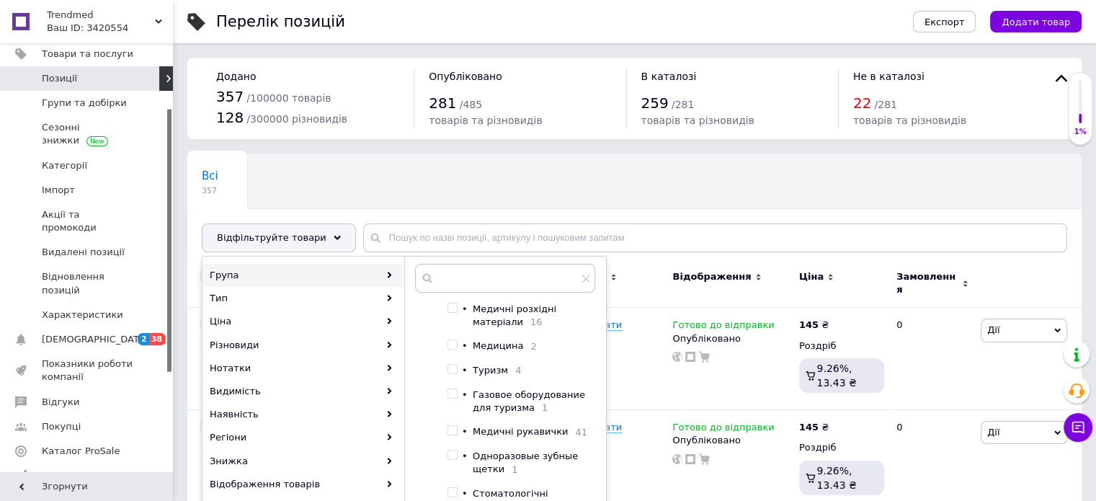
scroll to position [75, 0]
click at [453, 371] on input "checkbox" at bounding box center [451, 366] width 9 height 9
checkbox input "true"
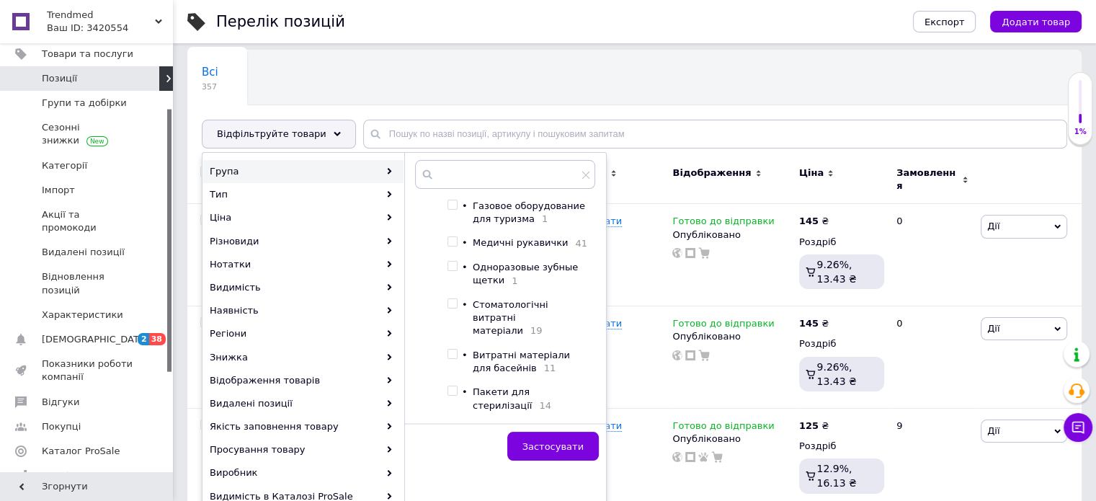
scroll to position [112, 0]
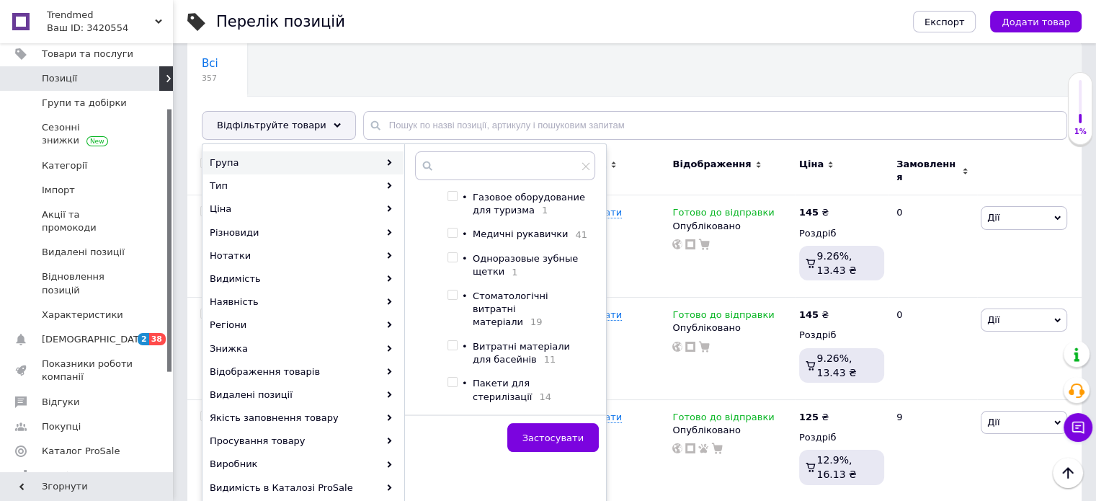
click at [533, 418] on div "Застосувати" at bounding box center [505, 436] width 202 height 45
click at [536, 432] on span "Застосувати" at bounding box center [552, 437] width 61 height 11
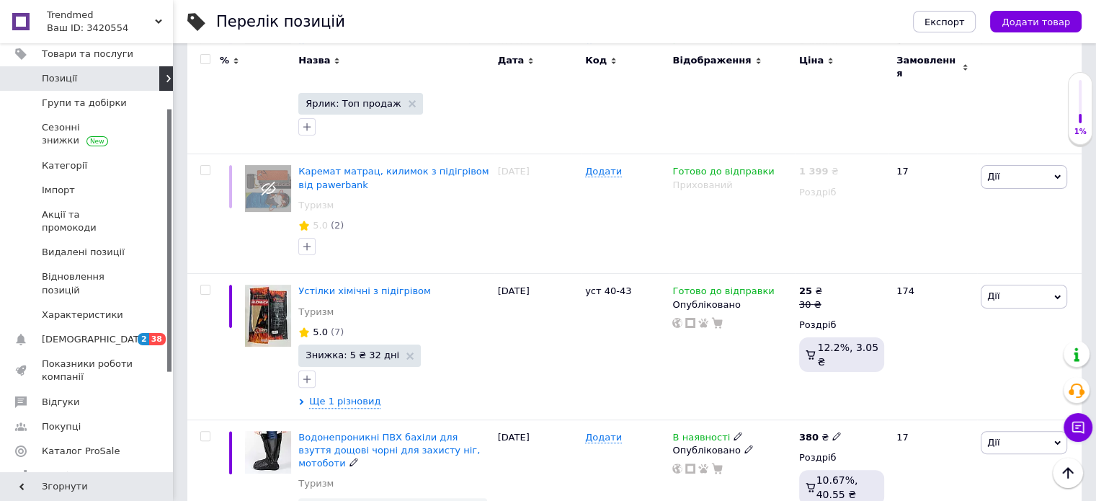
scroll to position [305, 0]
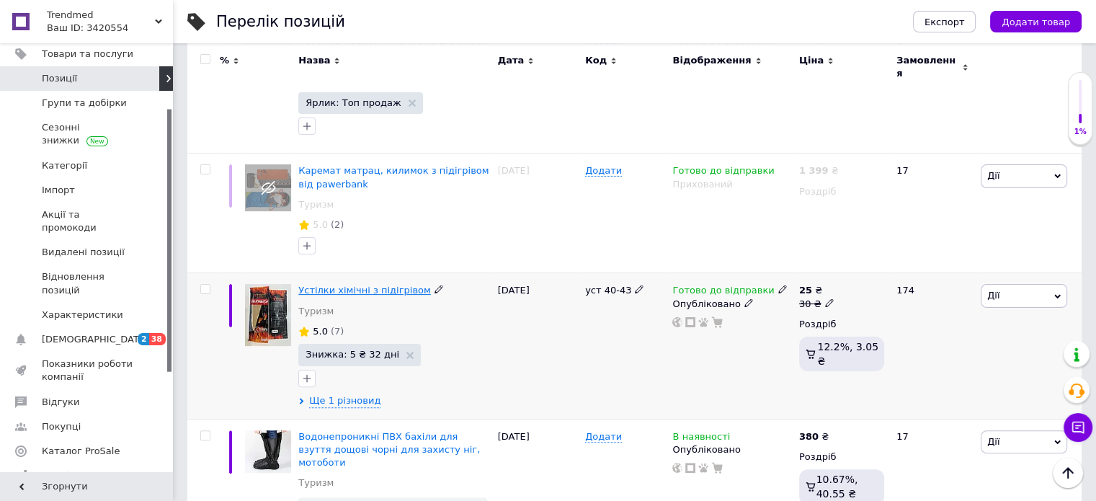
click at [360, 285] on span "Устілки хімічні з підігрівом" at bounding box center [364, 290] width 133 height 11
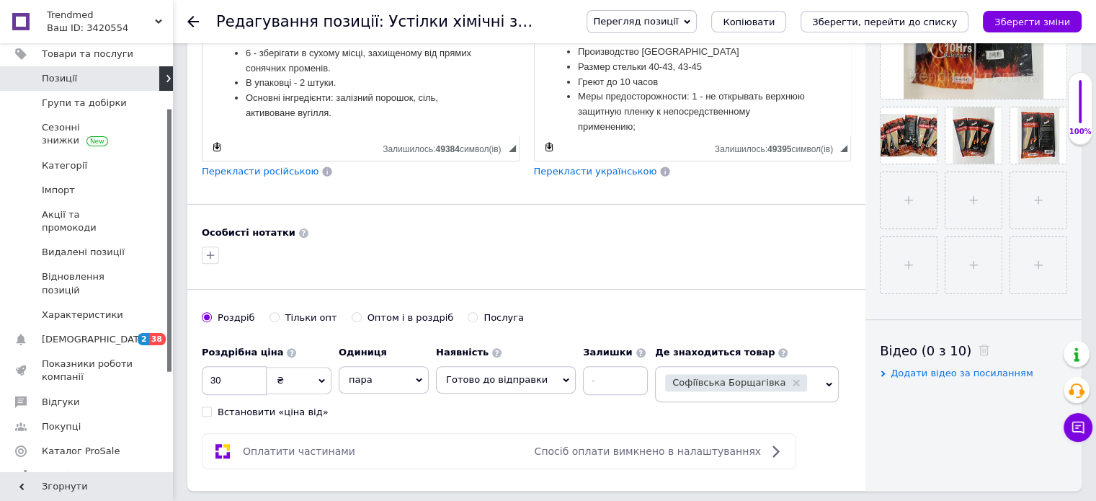
scroll to position [449, 0]
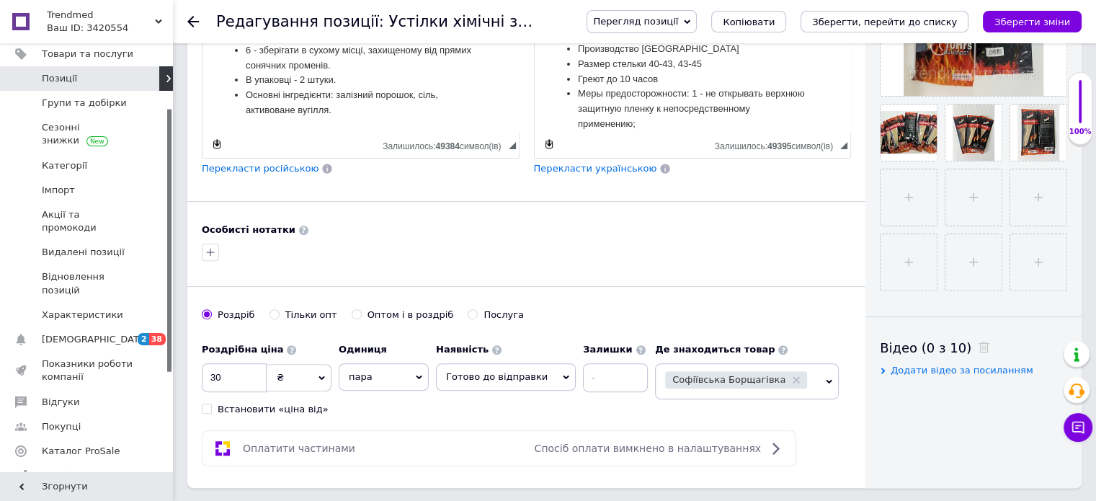
click at [351, 313] on label "Оптом і в роздріб" at bounding box center [402, 314] width 102 height 13
click at [351, 313] on input "Оптом і в роздріб" at bounding box center [355, 313] width 9 height 9
radio input "true"
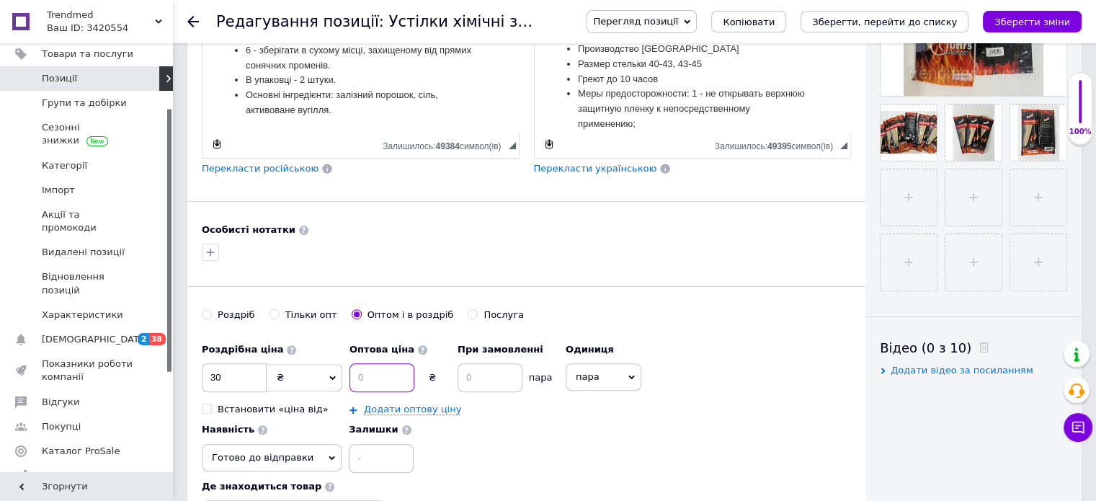
click at [386, 375] on input at bounding box center [381, 377] width 65 height 29
type input "23"
click at [478, 375] on input at bounding box center [489, 377] width 65 height 29
type input "50"
click at [492, 419] on div "Роздрібна ціна 30 ₴ $ EUR CHF GBP ¥ PLN ₸ MDL HUF KGS CNY TRY KRW lei Встановит…" at bounding box center [526, 404] width 649 height 137
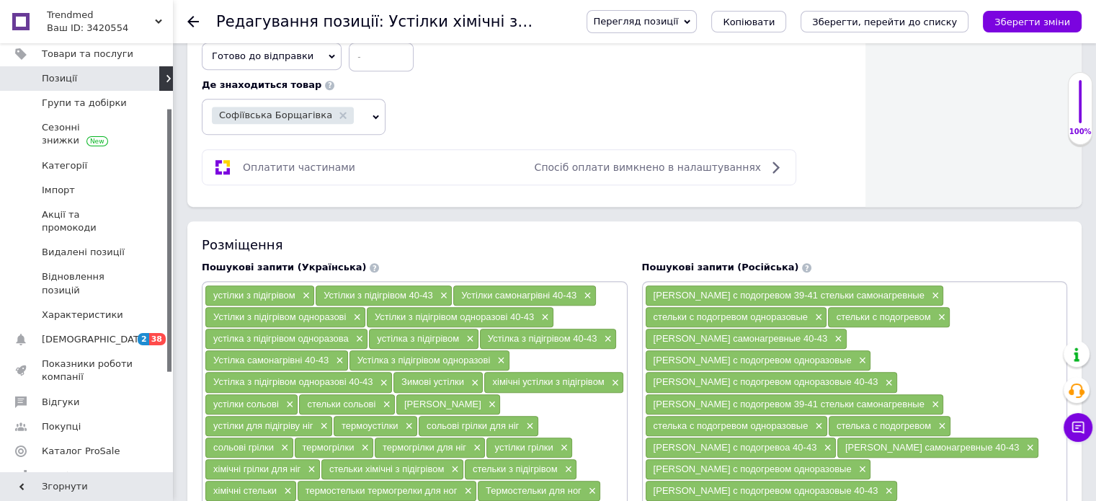
scroll to position [855, 0]
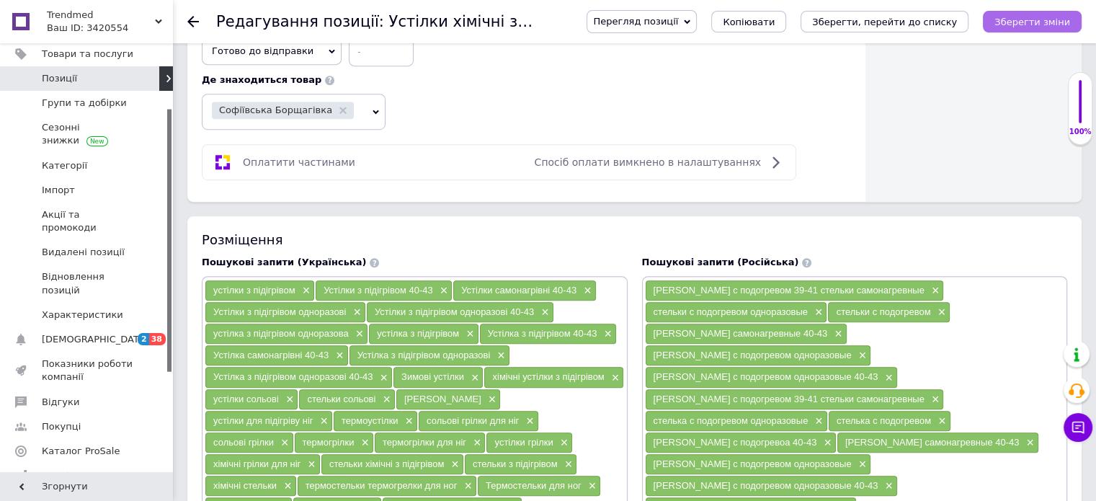
click at [1041, 19] on icon "Зберегти зміни" at bounding box center [1032, 22] width 76 height 11
